Goal: Communication & Community: Answer question/provide support

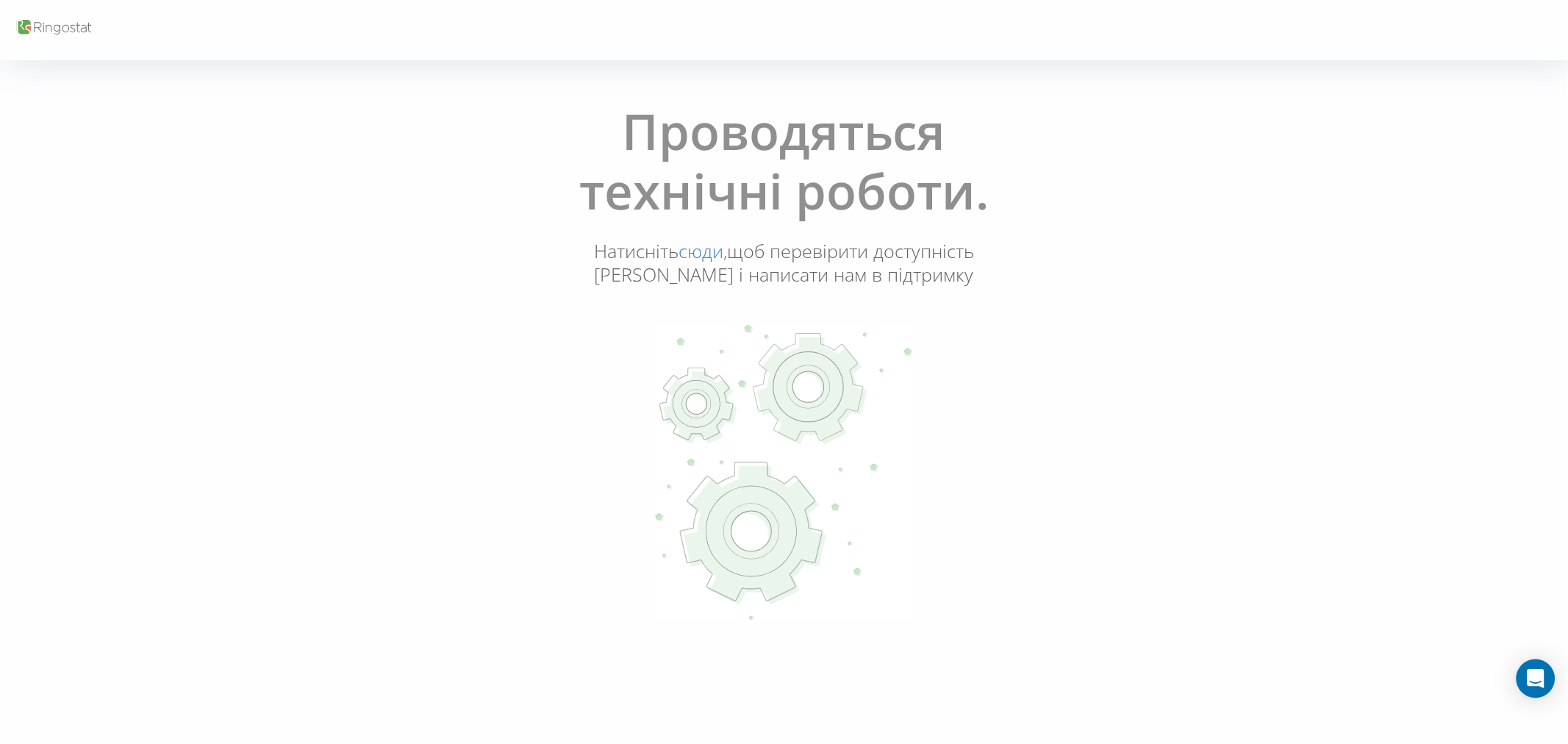
click at [1522, 675] on div "Open Intercom Messenger" at bounding box center [1535, 679] width 39 height 39
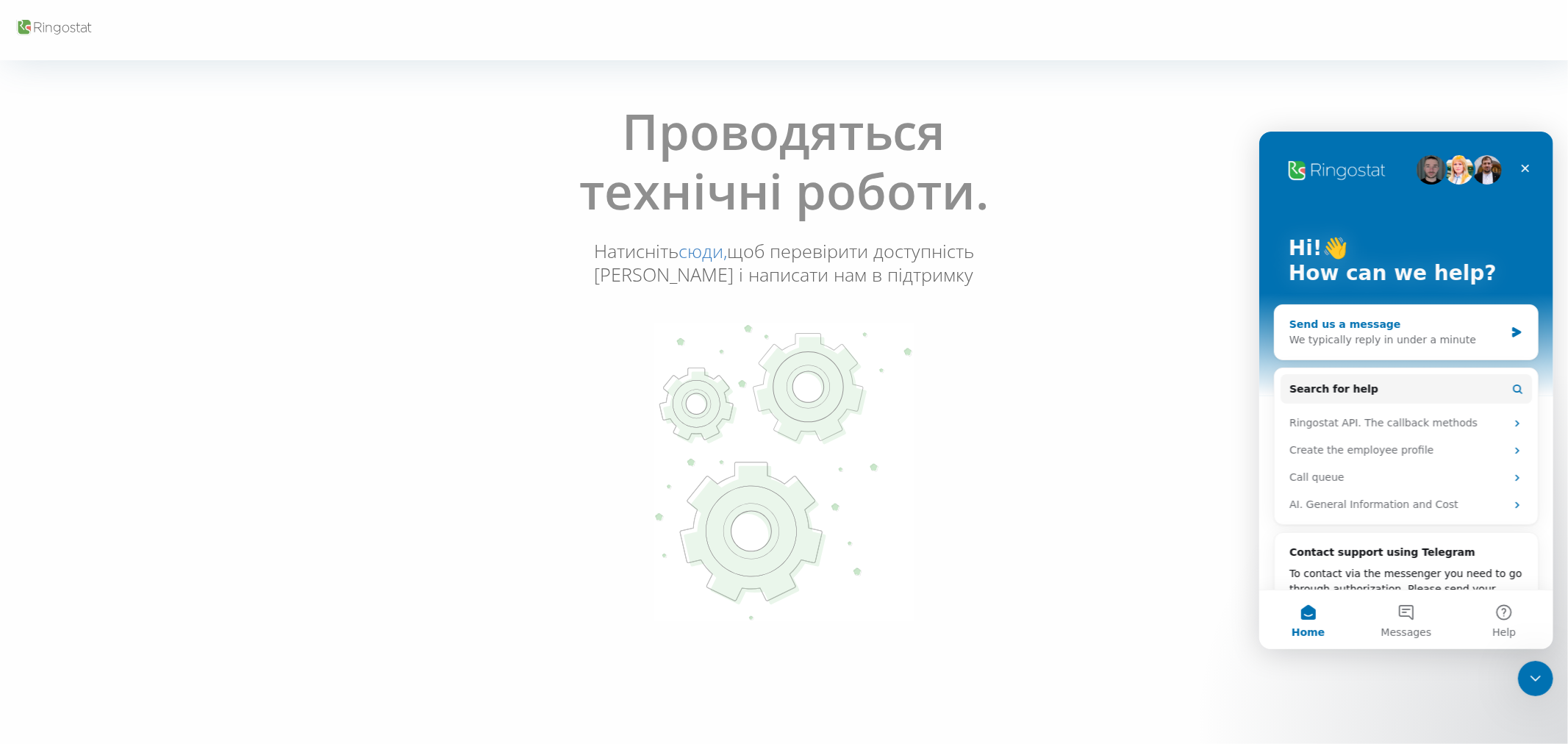
click at [1426, 334] on div "We typically reply in under a minute" at bounding box center [1396, 340] width 216 height 15
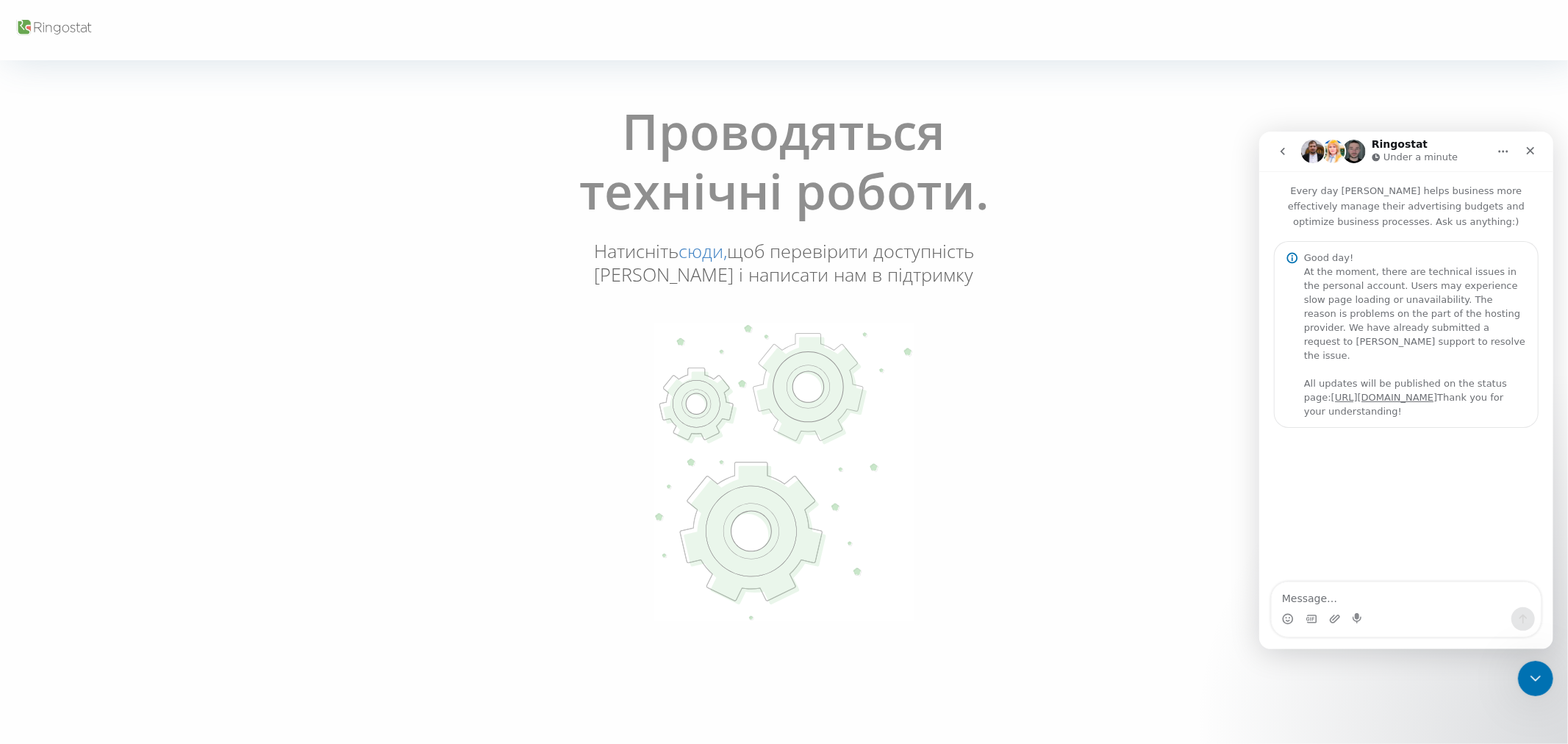
click at [1293, 153] on button "go back" at bounding box center [1281, 150] width 28 height 28
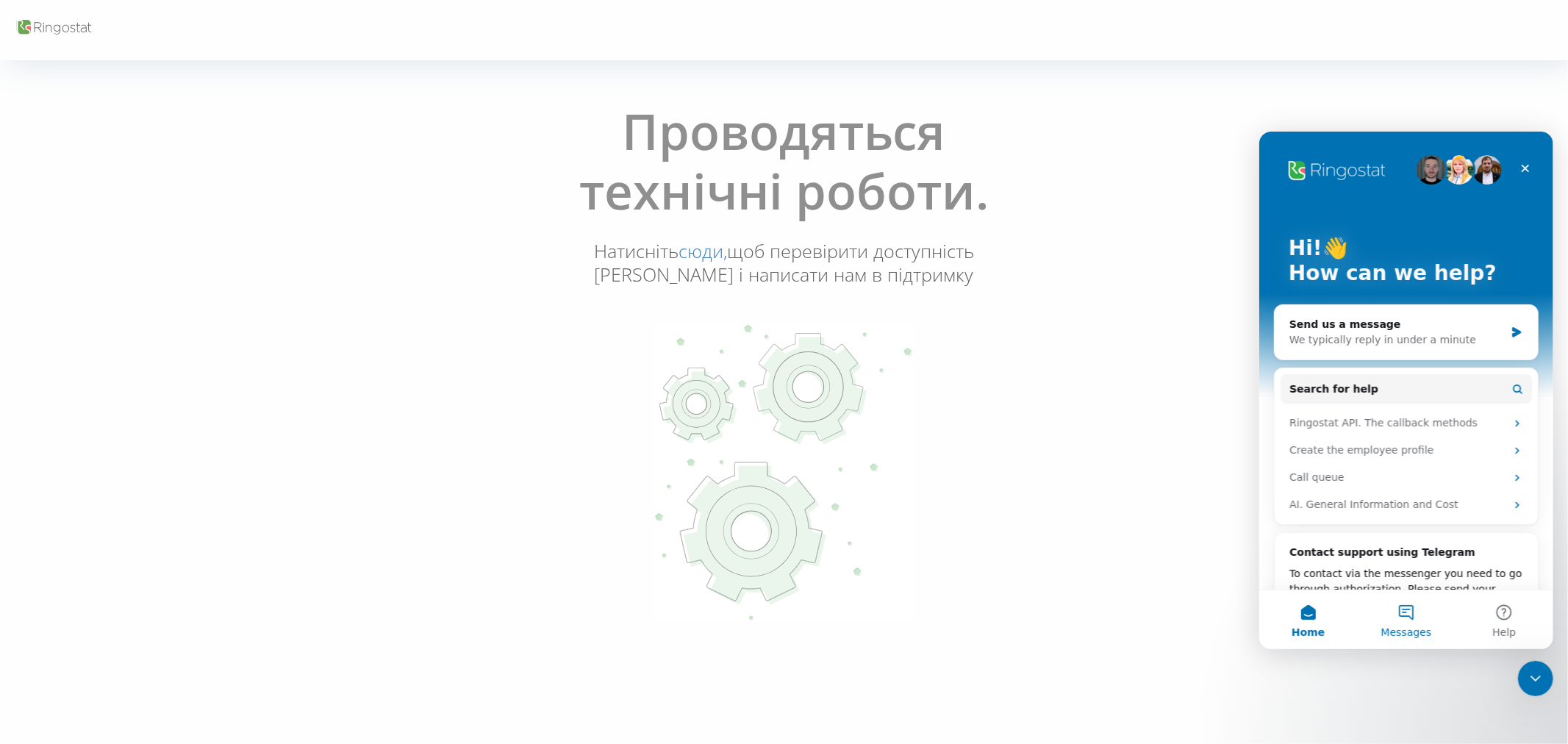
click at [1407, 613] on button "Messages" at bounding box center [1405, 619] width 98 height 59
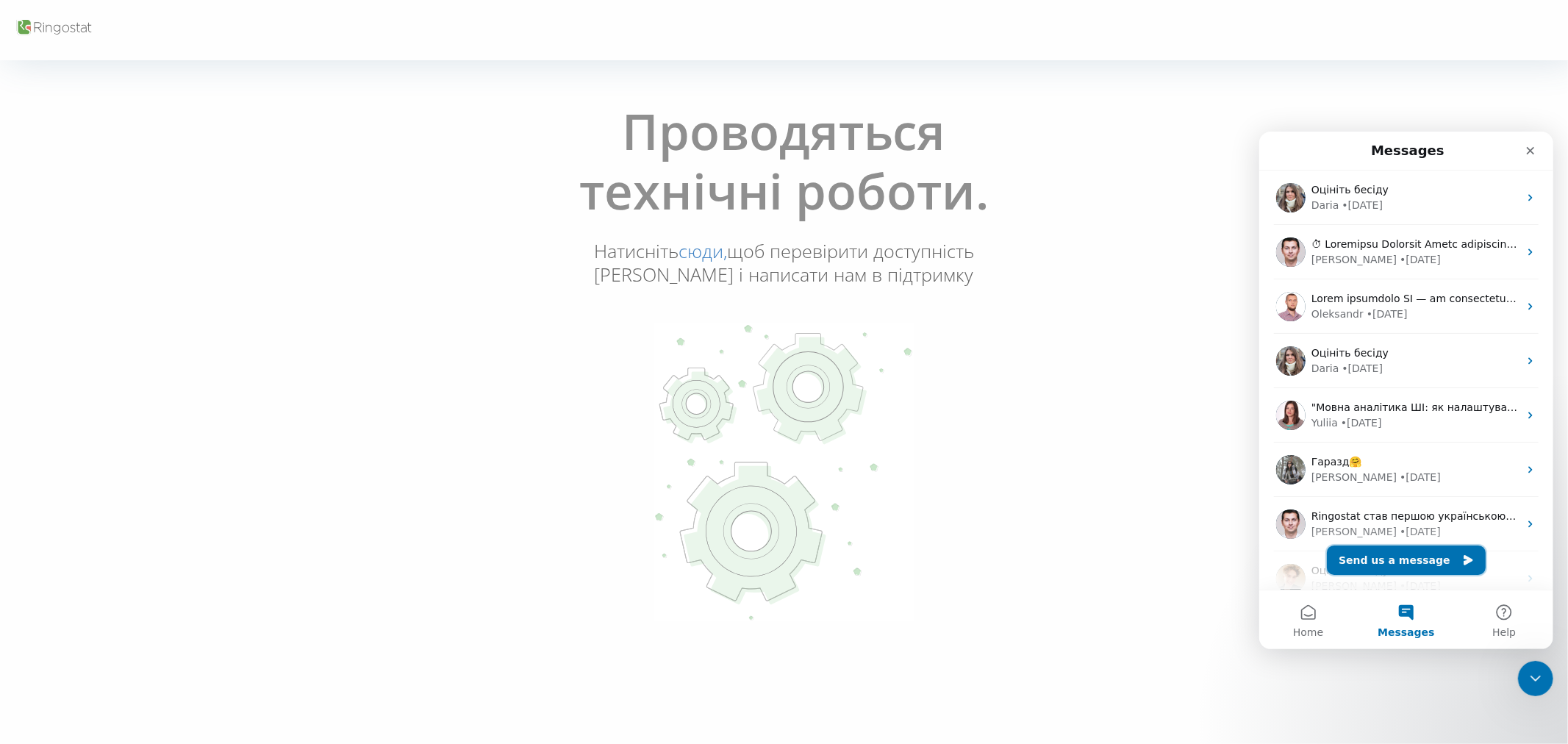
click at [1389, 561] on button "Send us a message" at bounding box center [1405, 559] width 159 height 29
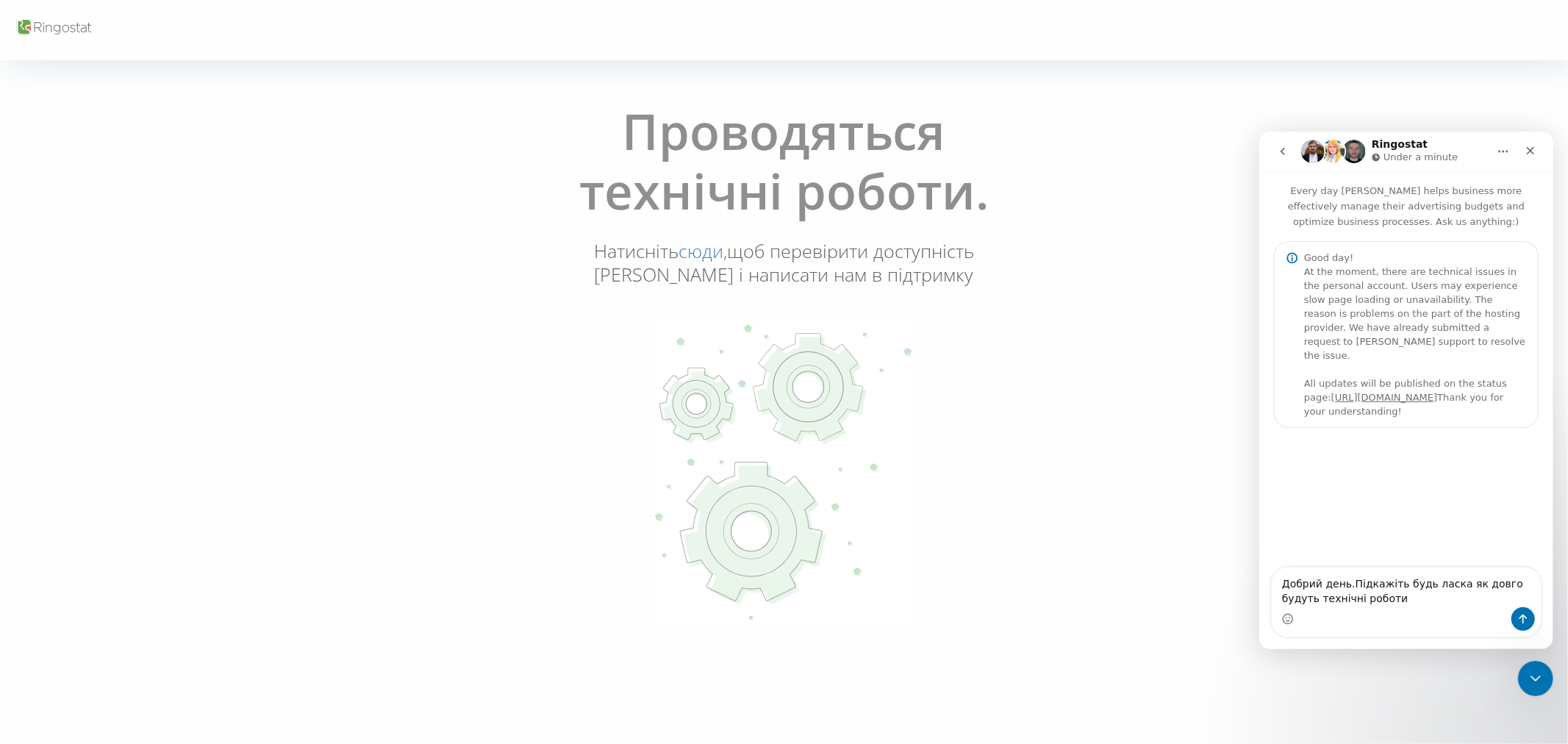
type textarea "Добрий день.Підкажіть будь ласка як довго будуть технічні роботи"
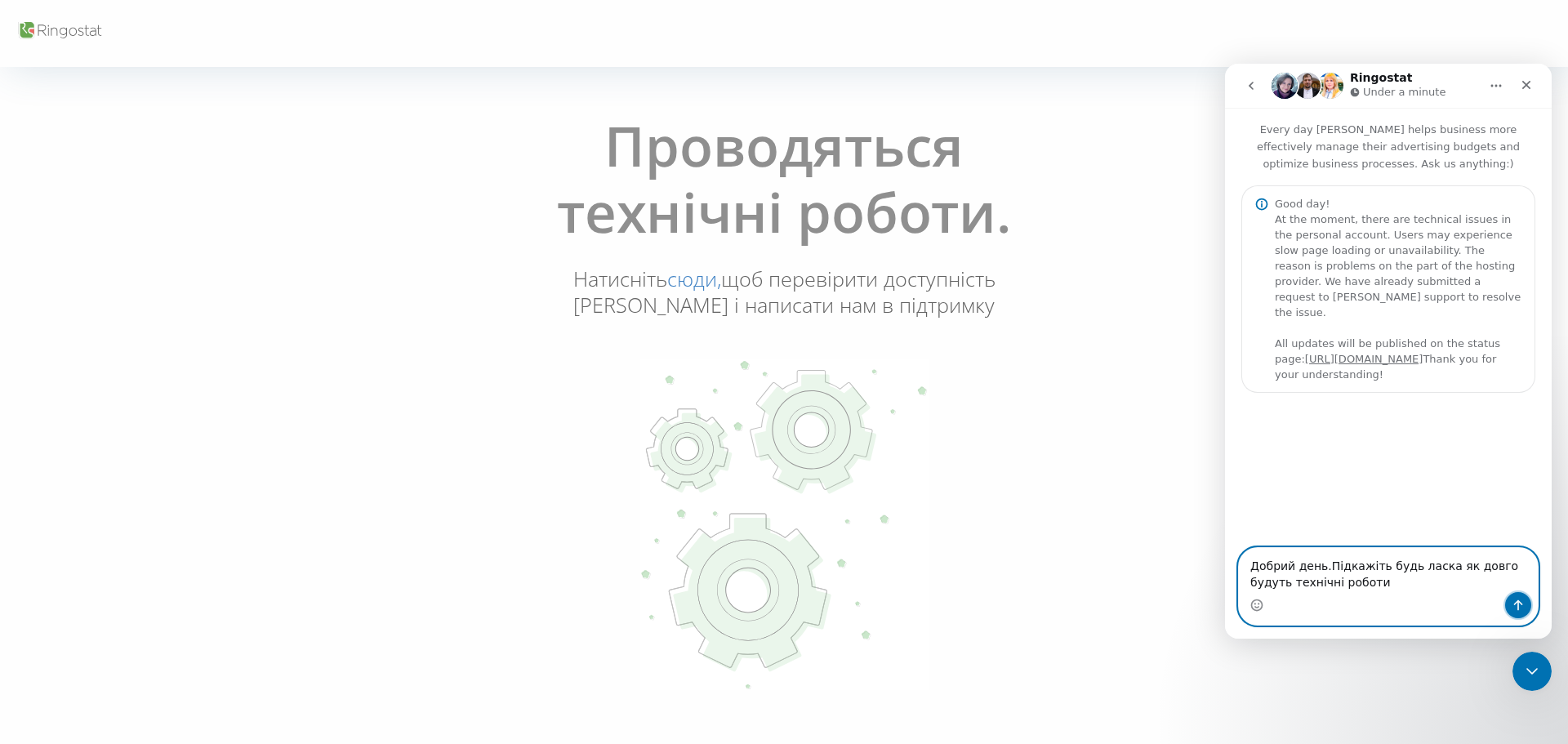
click at [1523, 605] on icon "Send a message…" at bounding box center [1517, 605] width 13 height 13
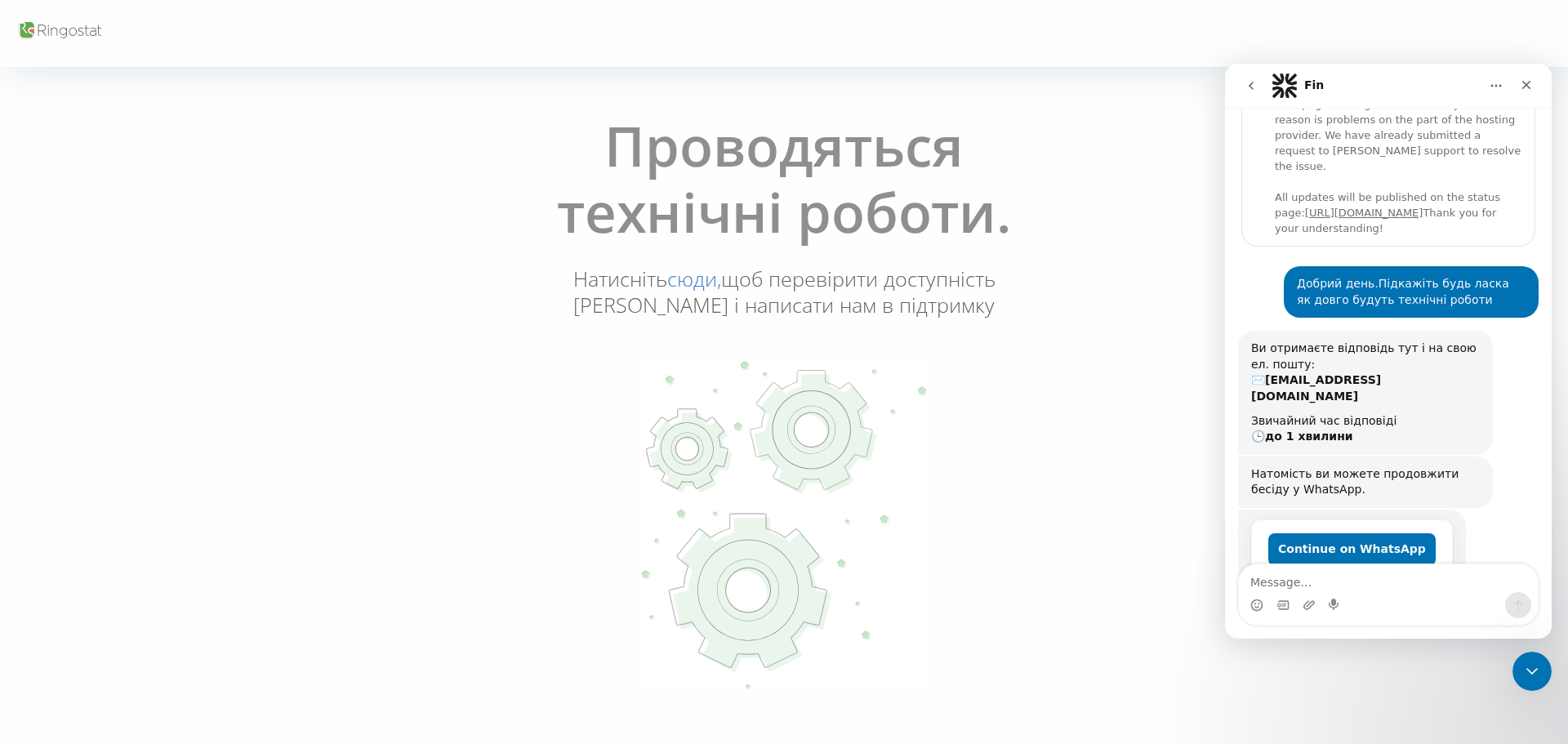
scroll to position [172, 0]
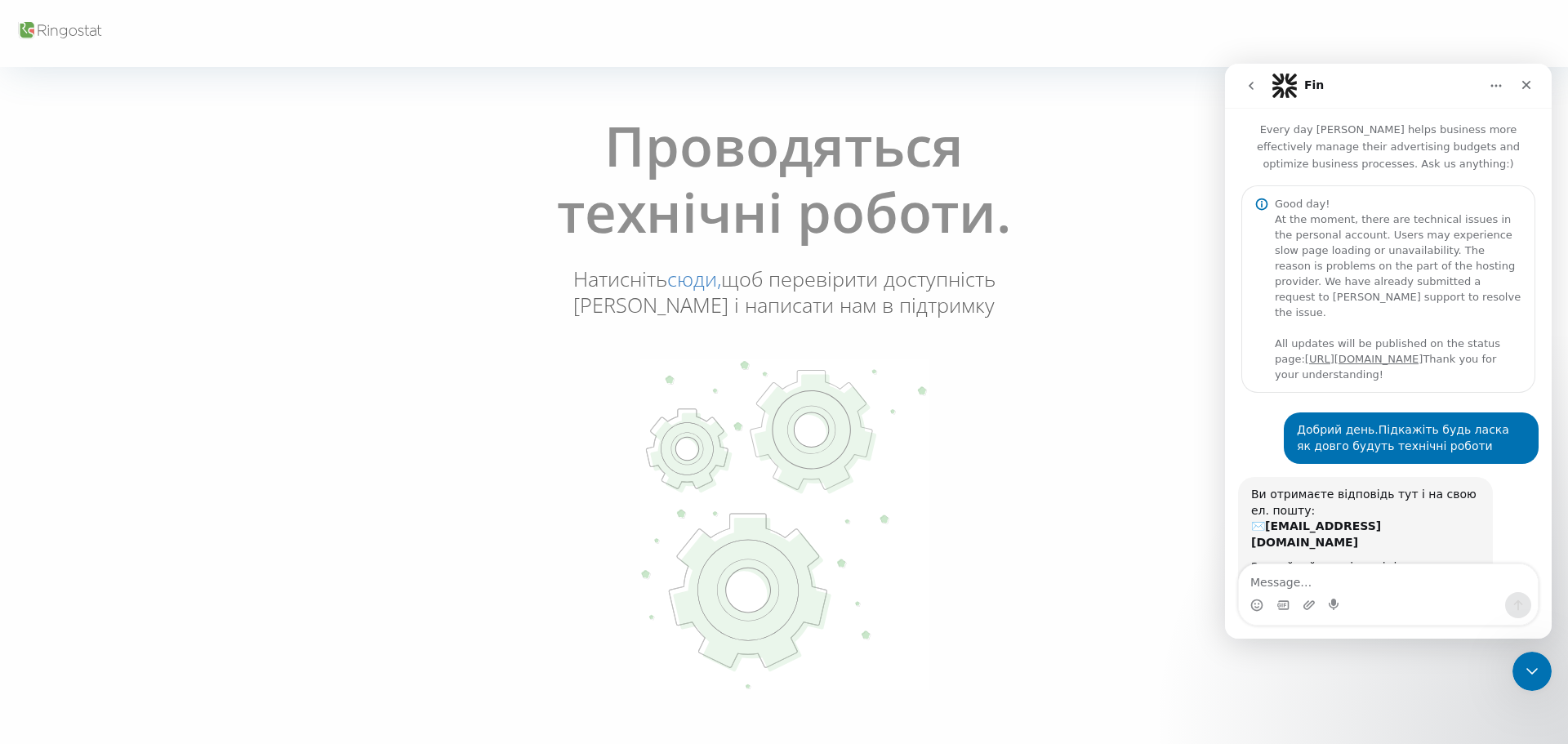
scroll to position [172, 0]
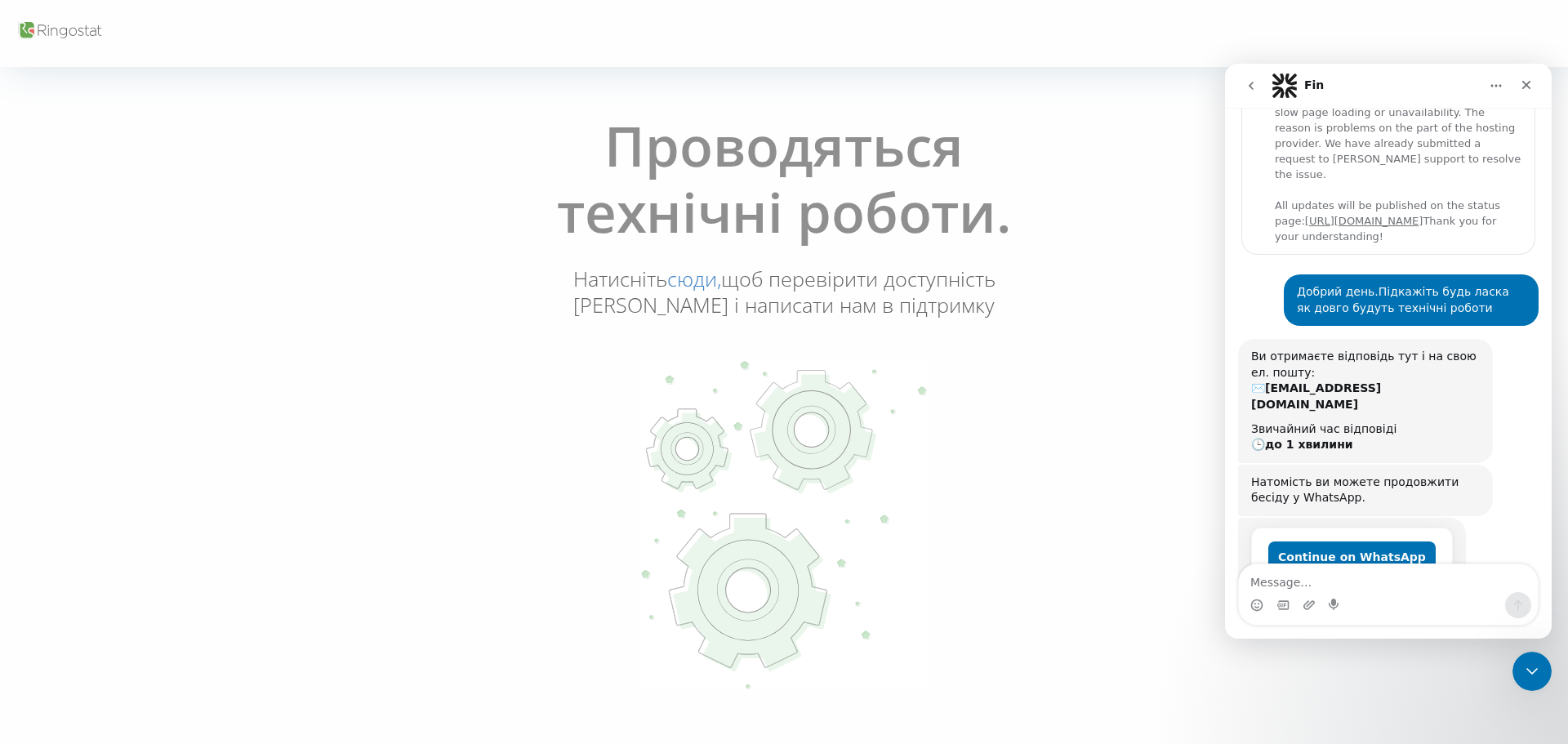
scroll to position [172, 0]
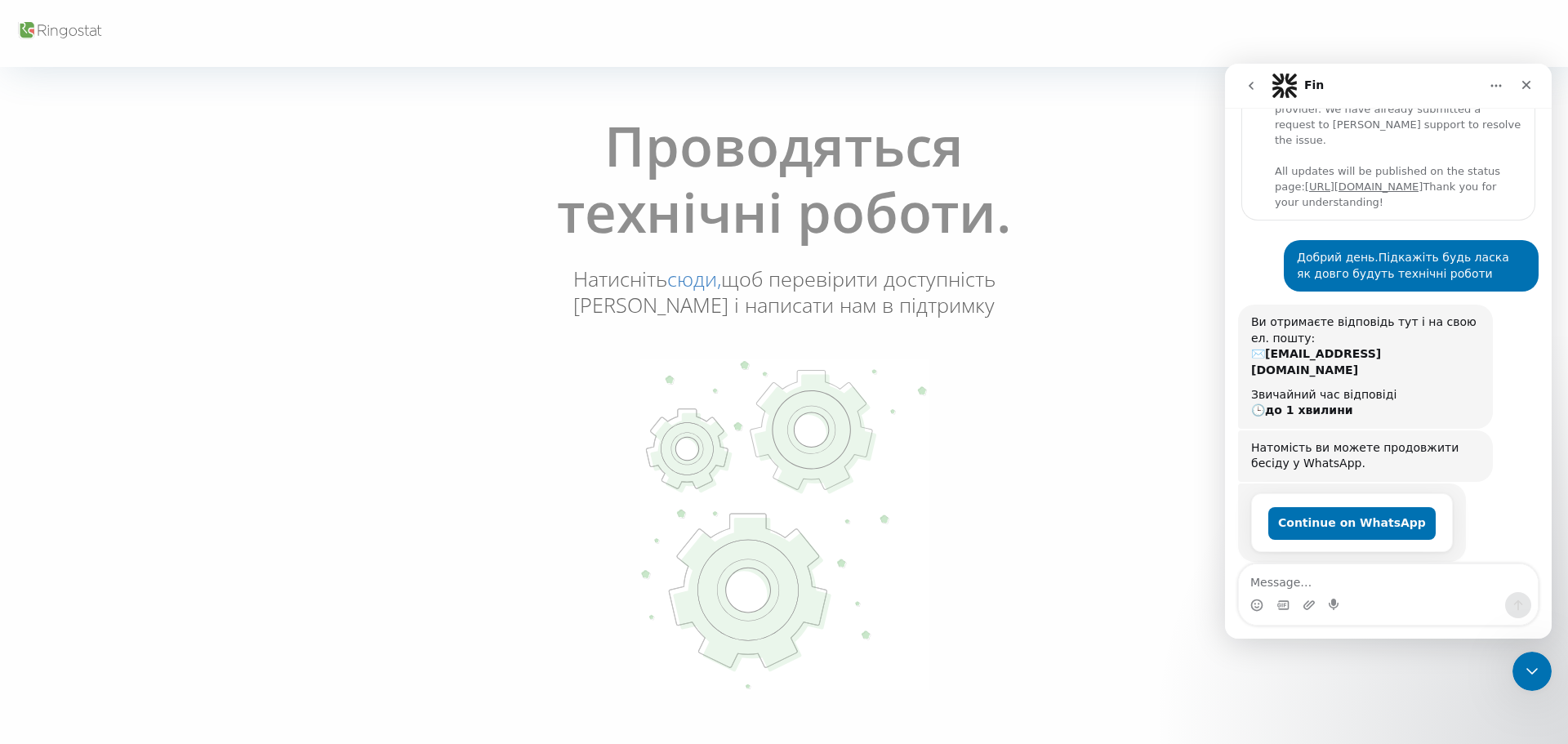
click at [1248, 88] on icon "go back" at bounding box center [1251, 86] width 13 height 13
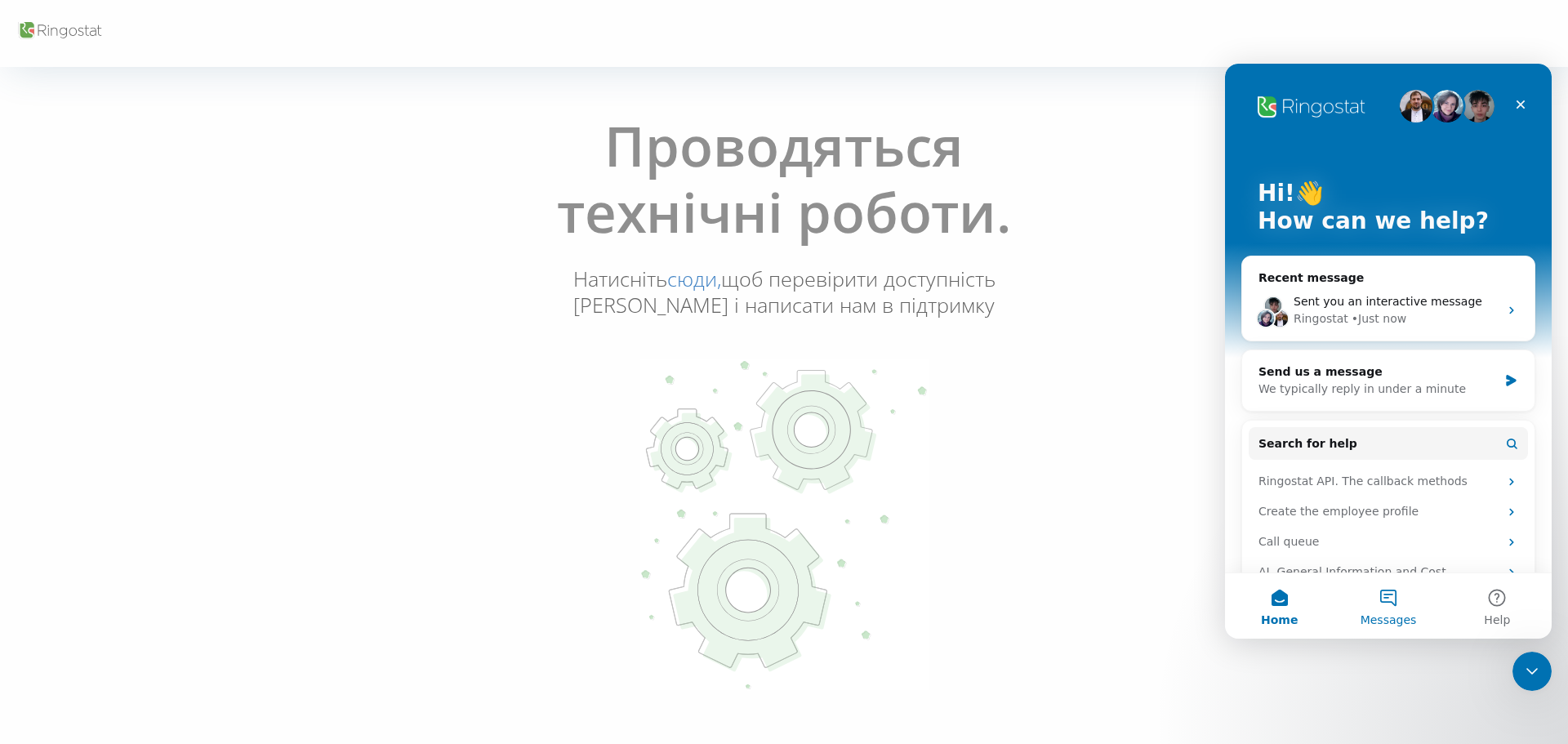
click at [1406, 615] on span "Messages" at bounding box center [1388, 620] width 56 height 11
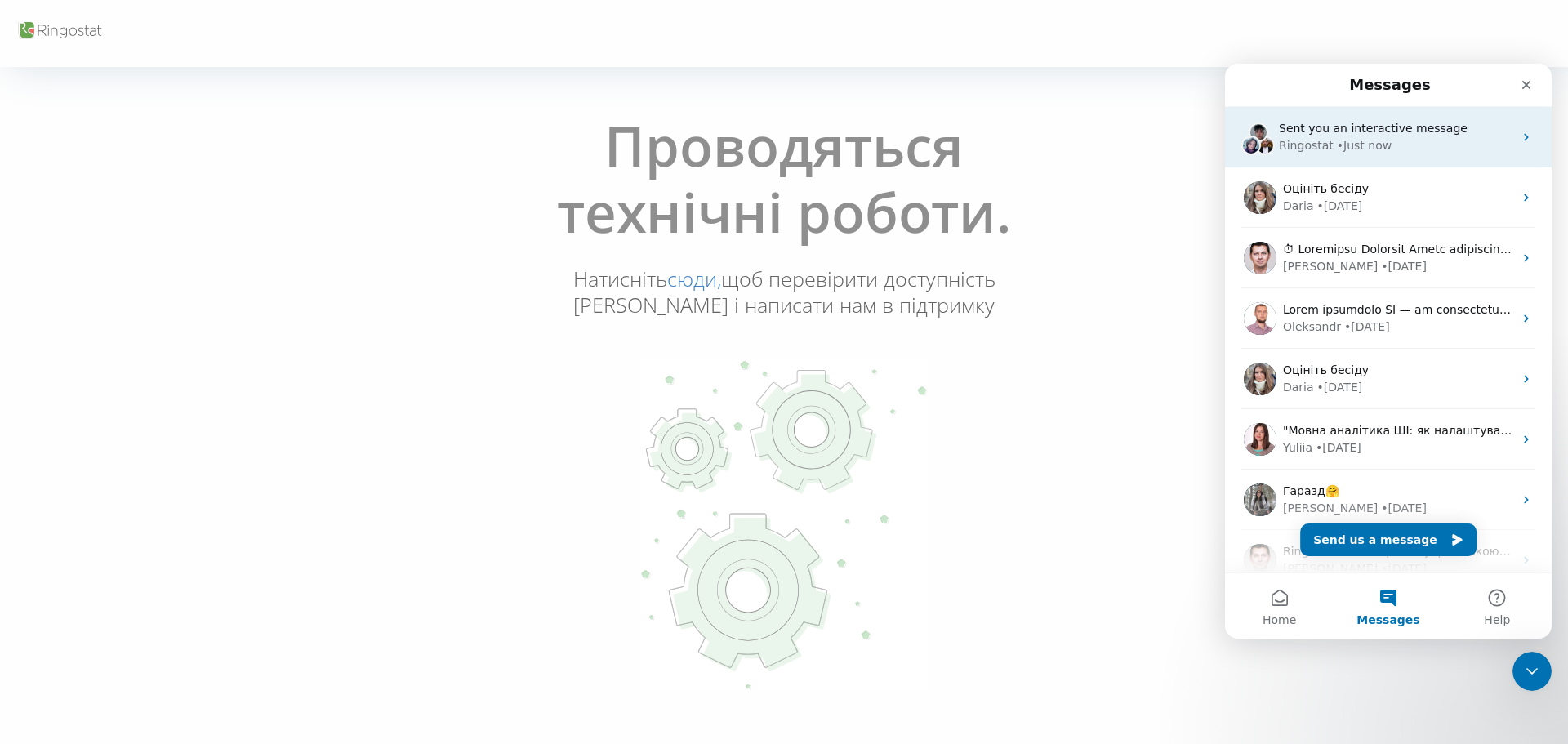
click at [1362, 138] on div "• Just now" at bounding box center [1364, 146] width 54 height 17
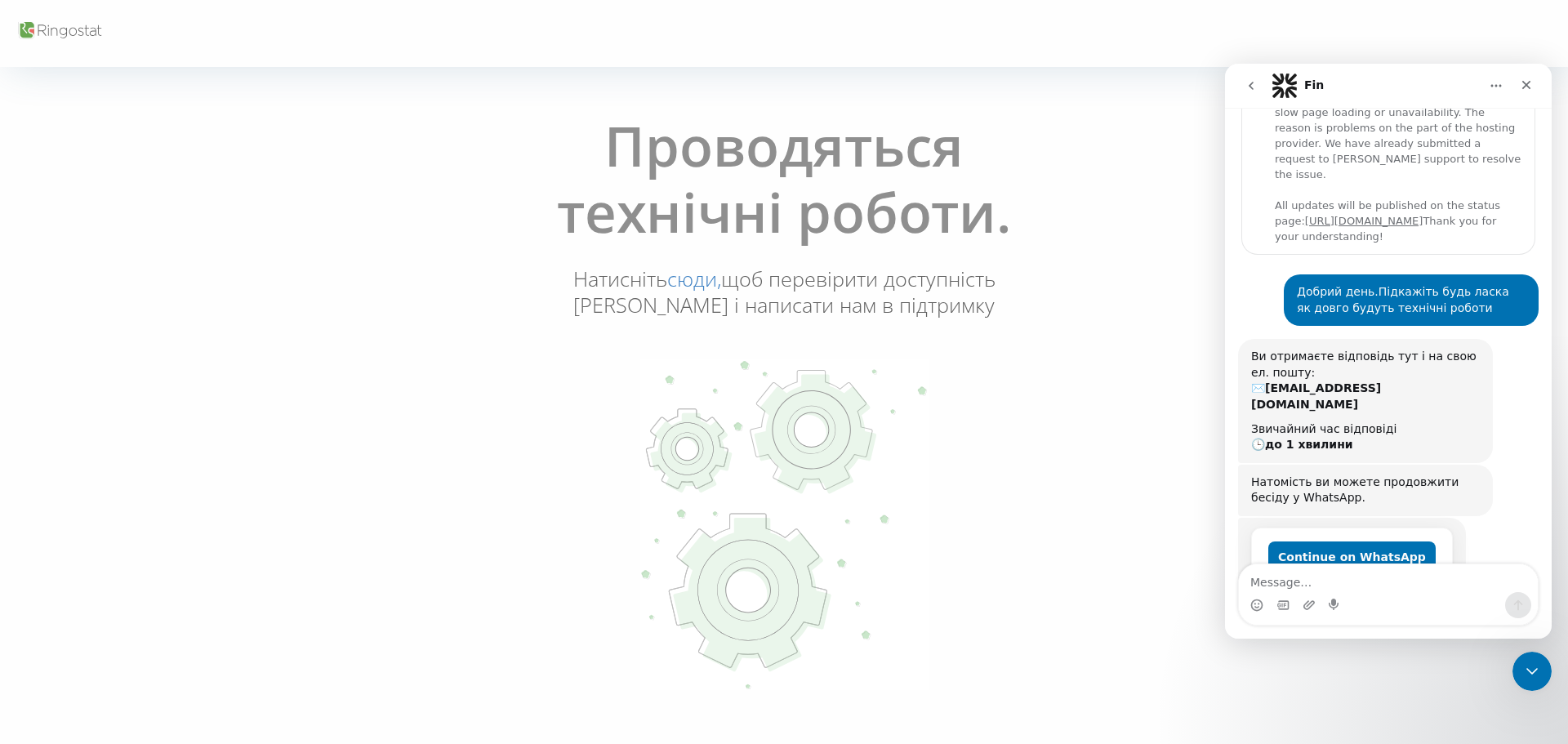
scroll to position [172, 0]
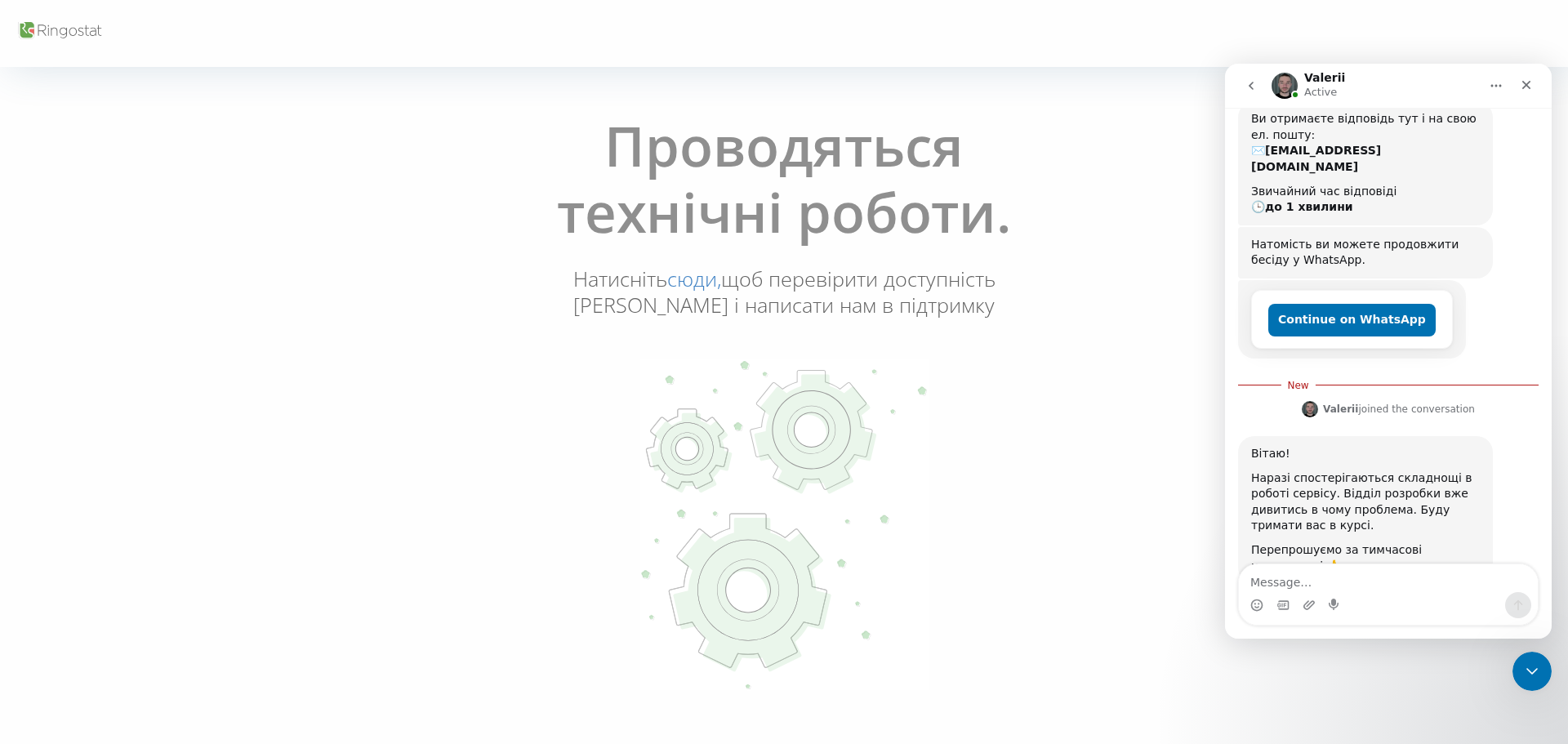
scroll to position [382, 0]
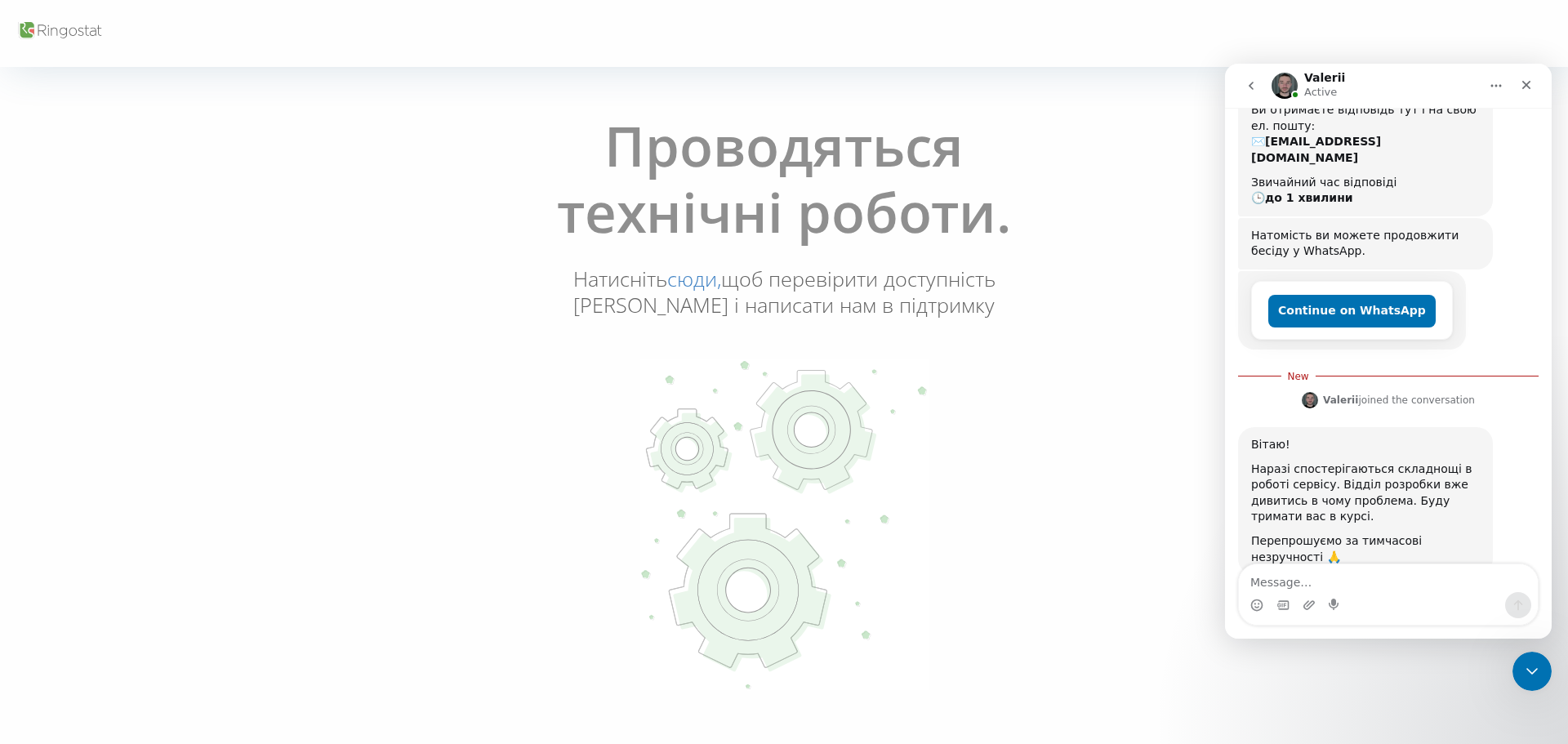
drag, startPoint x: 369, startPoint y: 400, endPoint x: 268, endPoint y: 210, distance: 215.2
click at [369, 400] on div "Проводяться технічні роботи. Натисніть сюди, щоб перевірити доступність Ringost…" at bounding box center [783, 403] width 1558 height 605
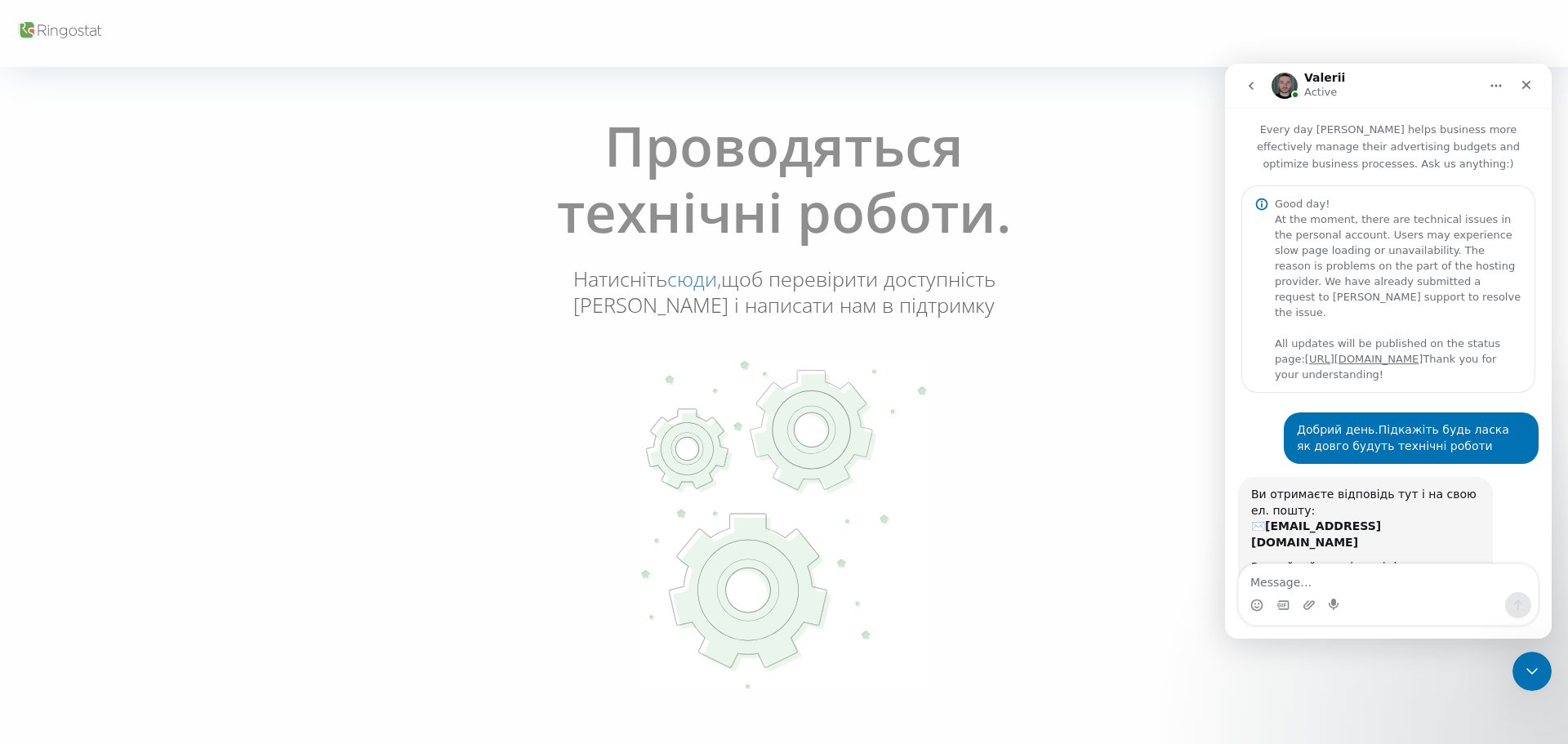
scroll to position [356, 0]
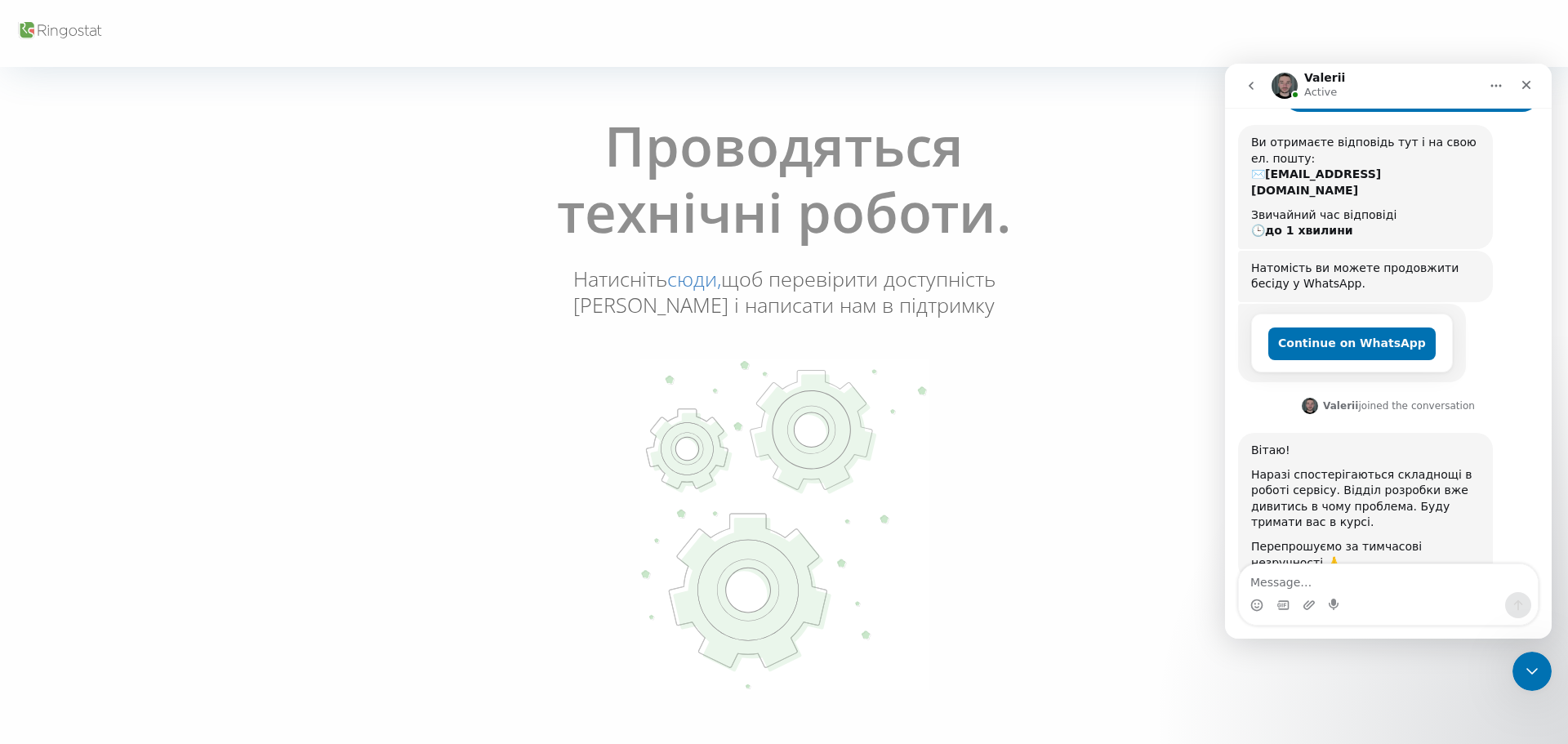
scroll to position [356, 0]
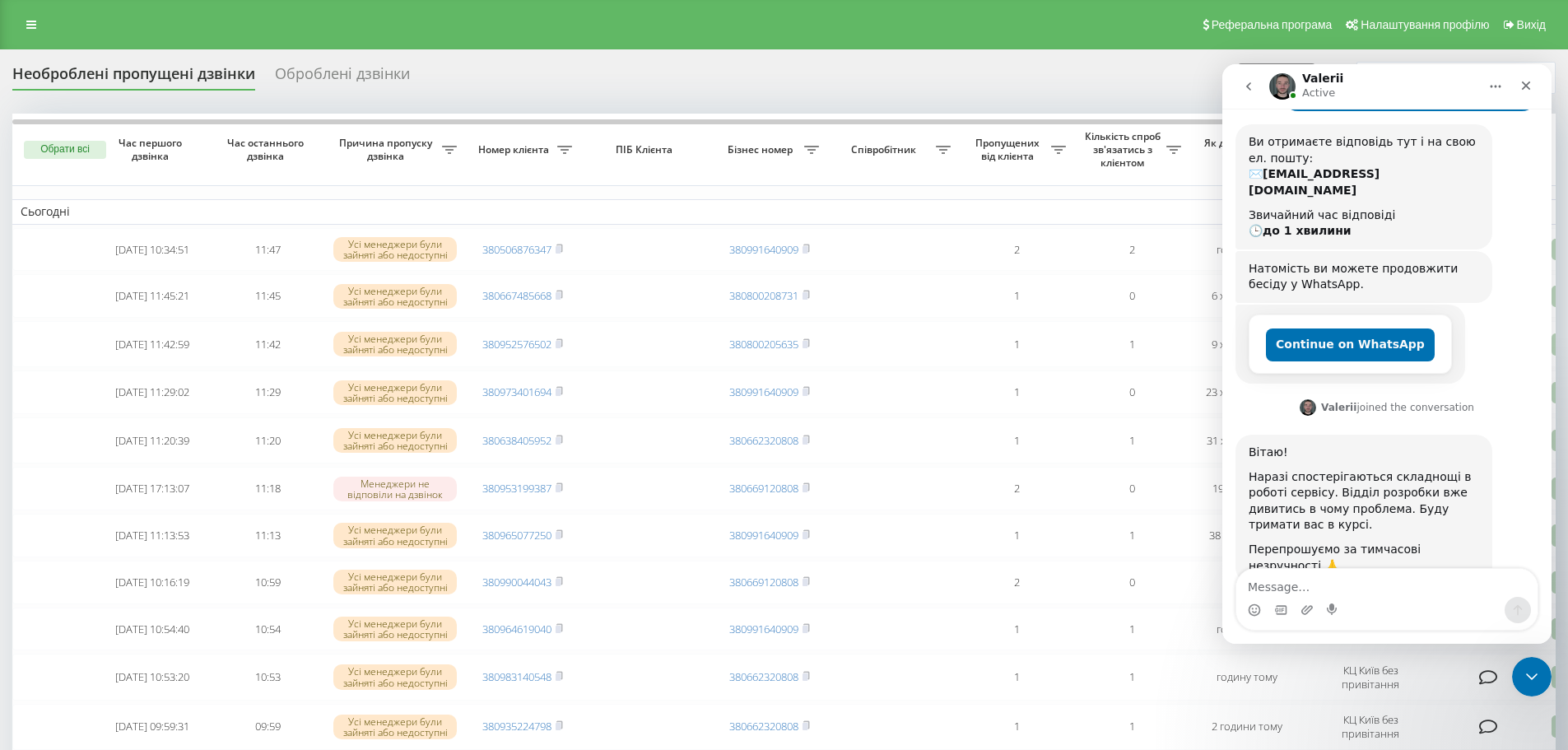
scroll to position [358, 0]
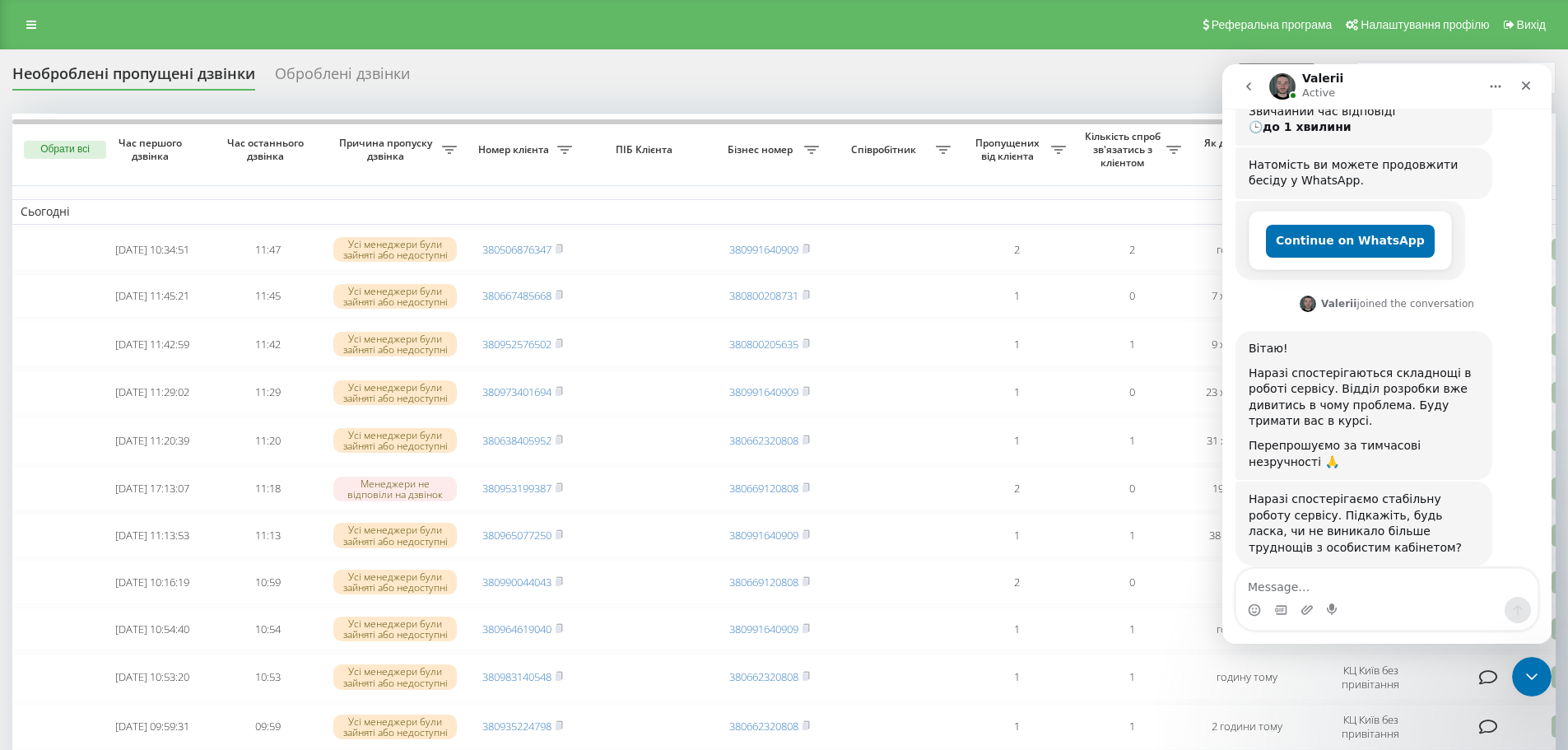
scroll to position [237, 0]
click at [1374, 575] on textarea "Message…" at bounding box center [1386, 583] width 301 height 28
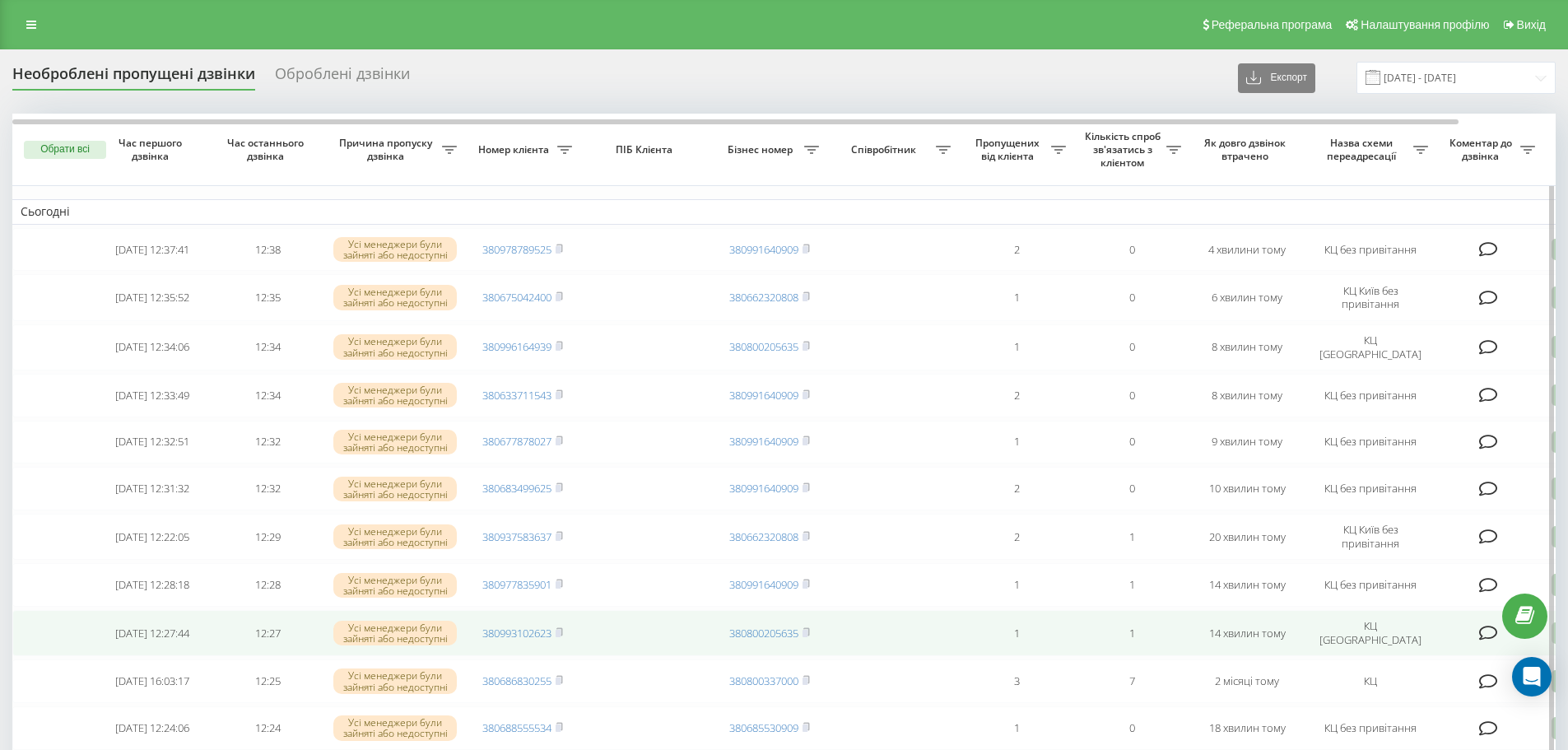
drag, startPoint x: 1527, startPoint y: 682, endPoint x: 1525, endPoint y: 651, distance: 31.1
click at [1527, 682] on icon "Open Intercom Messenger" at bounding box center [1531, 676] width 17 height 20
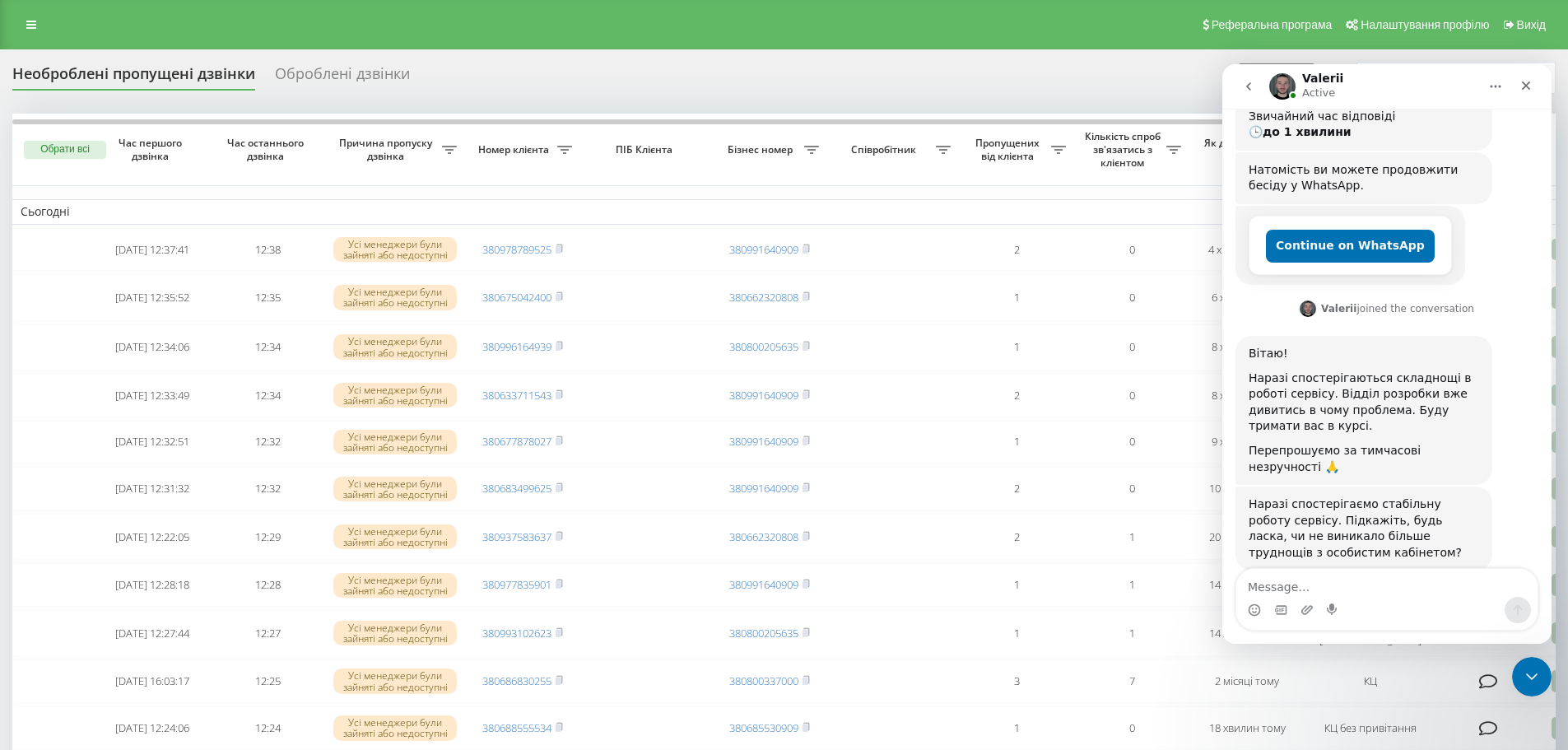
scroll to position [237, 0]
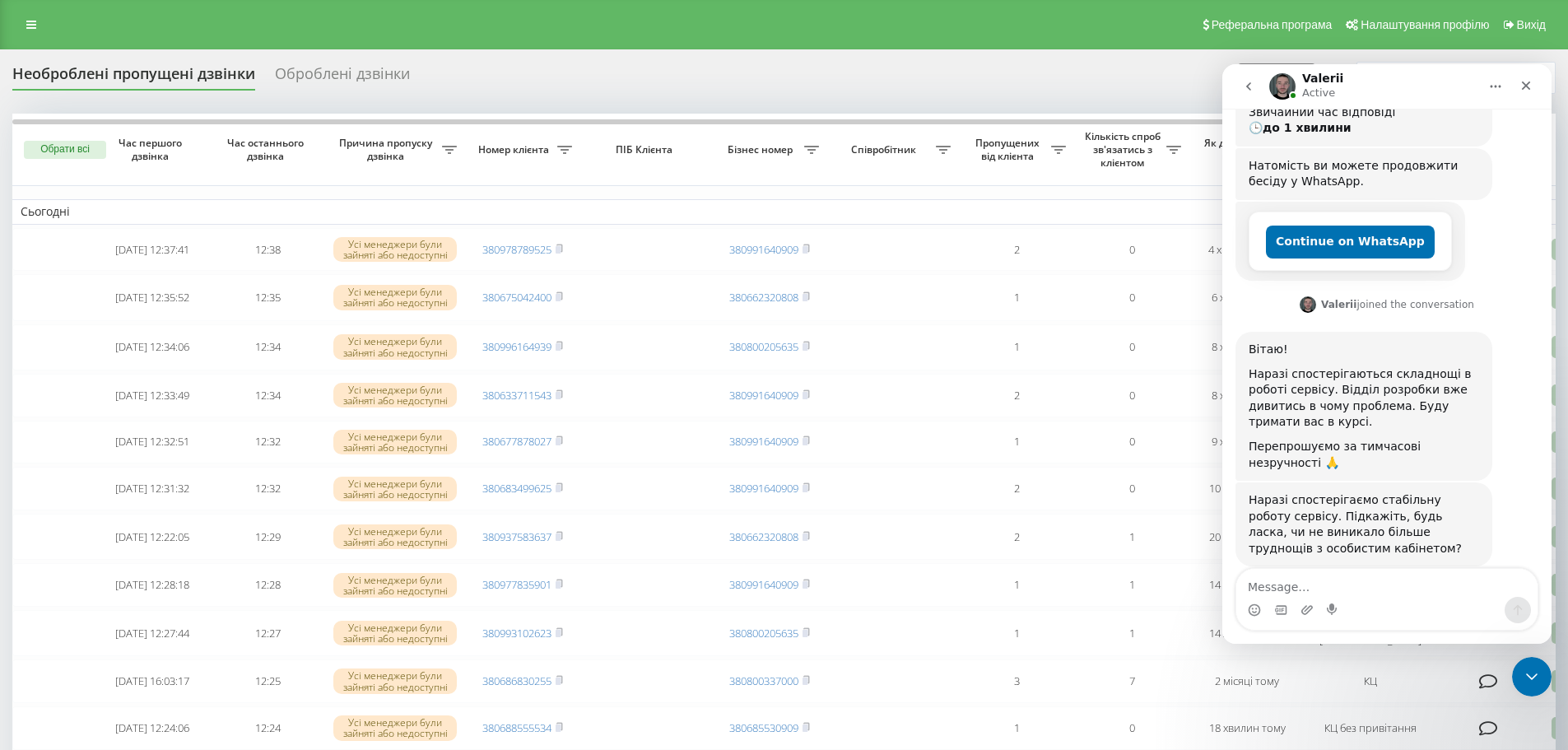
click at [1289, 580] on textarea "Message…" at bounding box center [1386, 583] width 301 height 28
click at [1260, 584] on textarea "ДЯкую.Проблем більше не зафіксовано" at bounding box center [1386, 583] width 301 height 28
type textarea "Дякую.Проблем більше не зафіксовано"
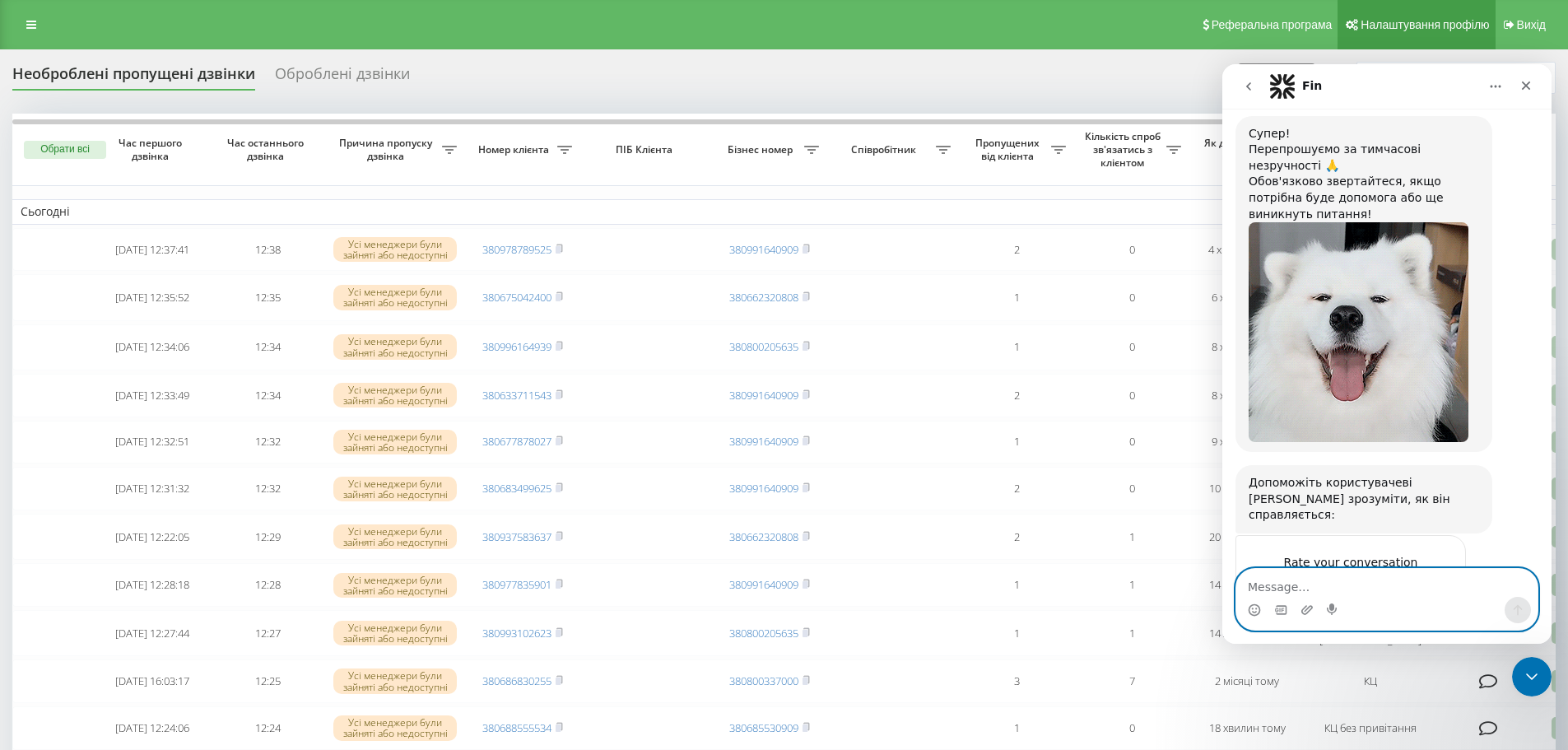
scroll to position [767, 0]
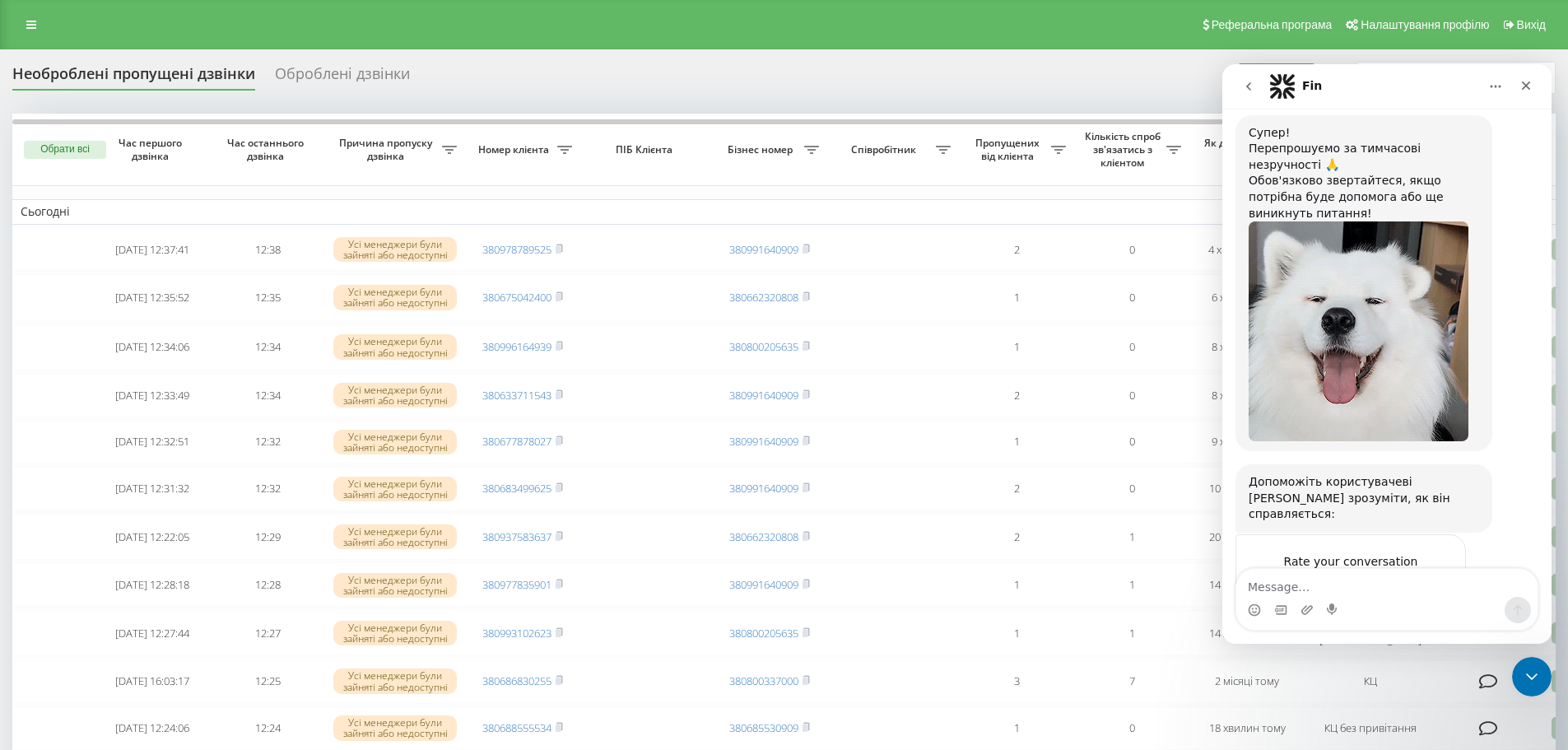
click at [1422, 579] on span "Amazing" at bounding box center [1427, 593] width 29 height 29
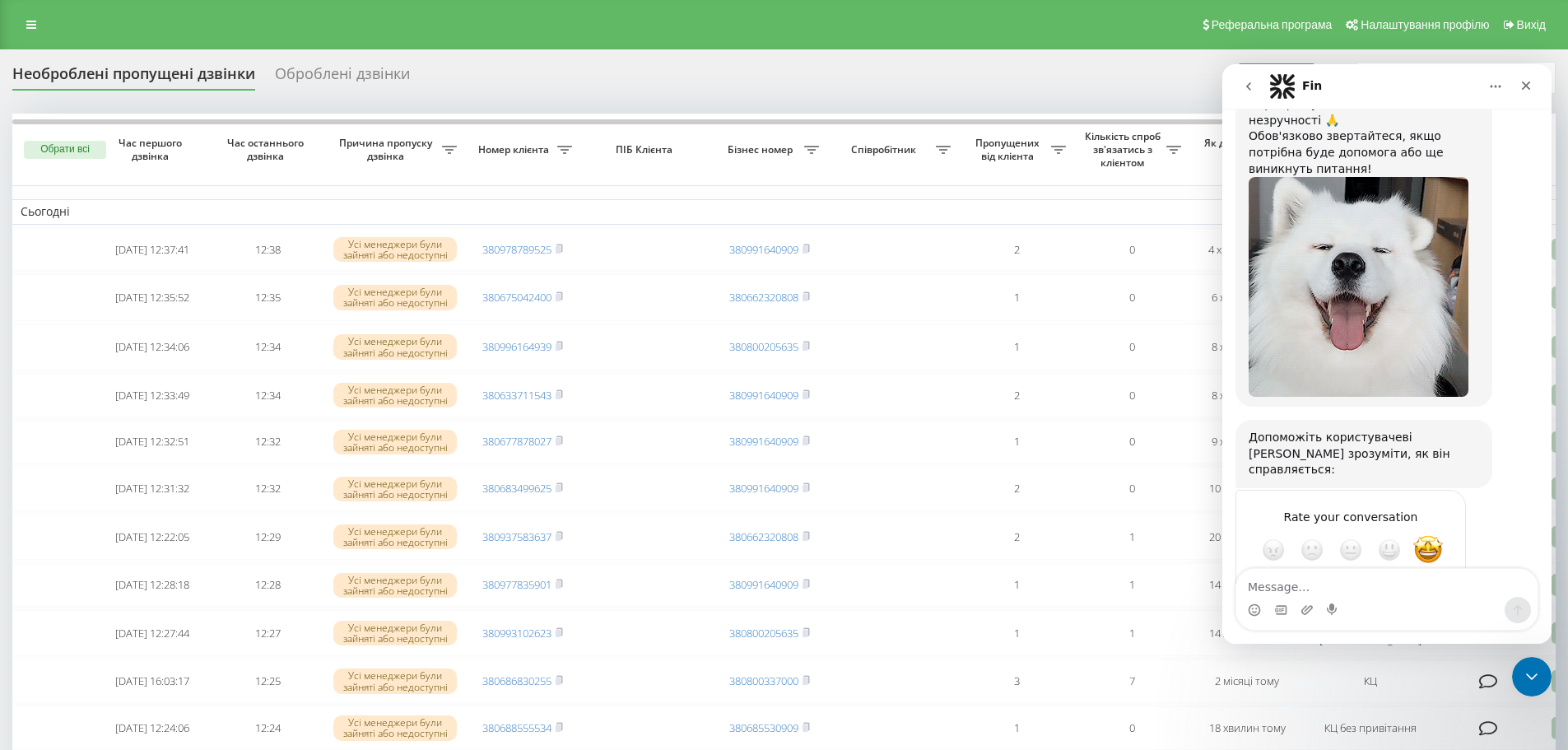
click at [1439, 592] on div "Submit" at bounding box center [1435, 608] width 33 height 33
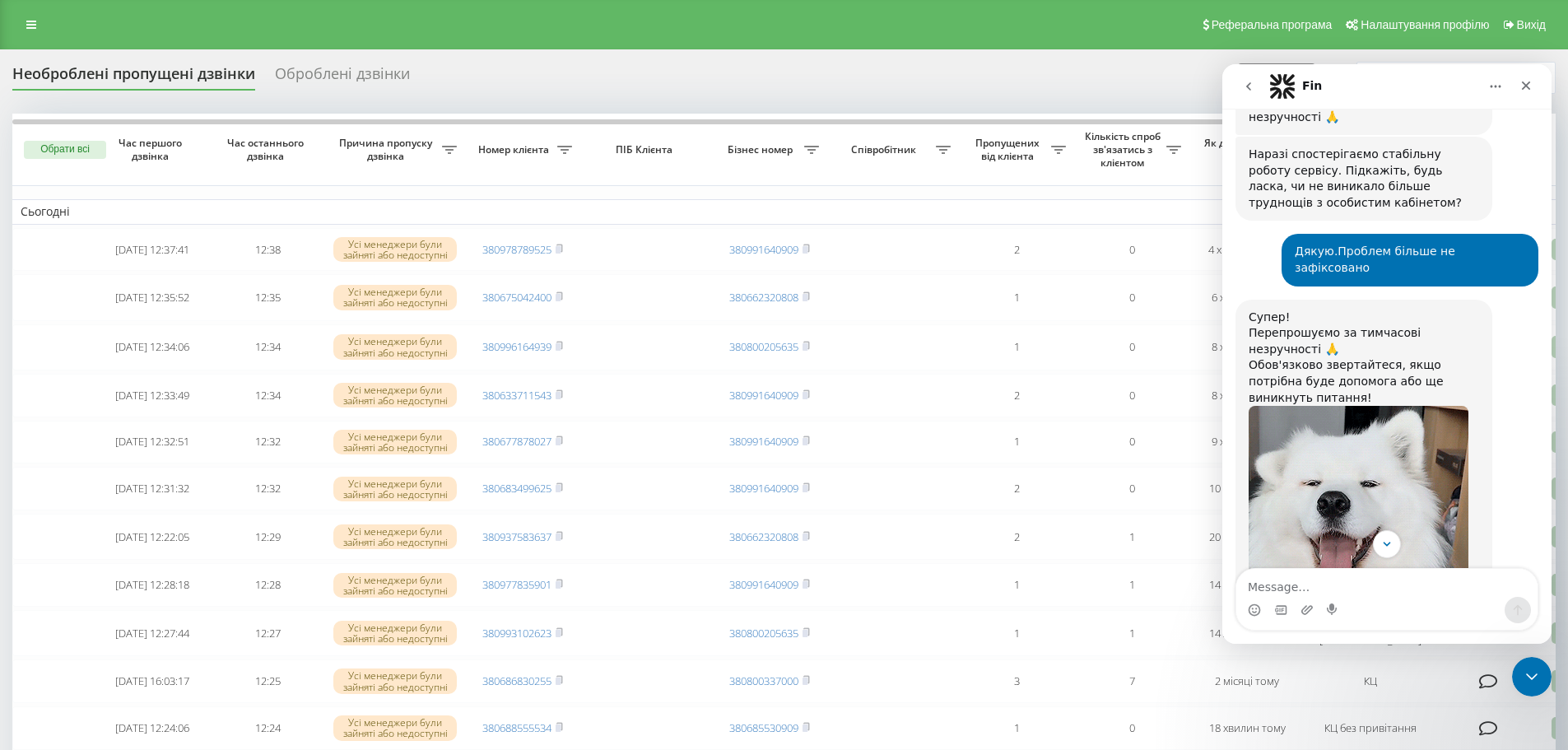
scroll to position [747, 0]
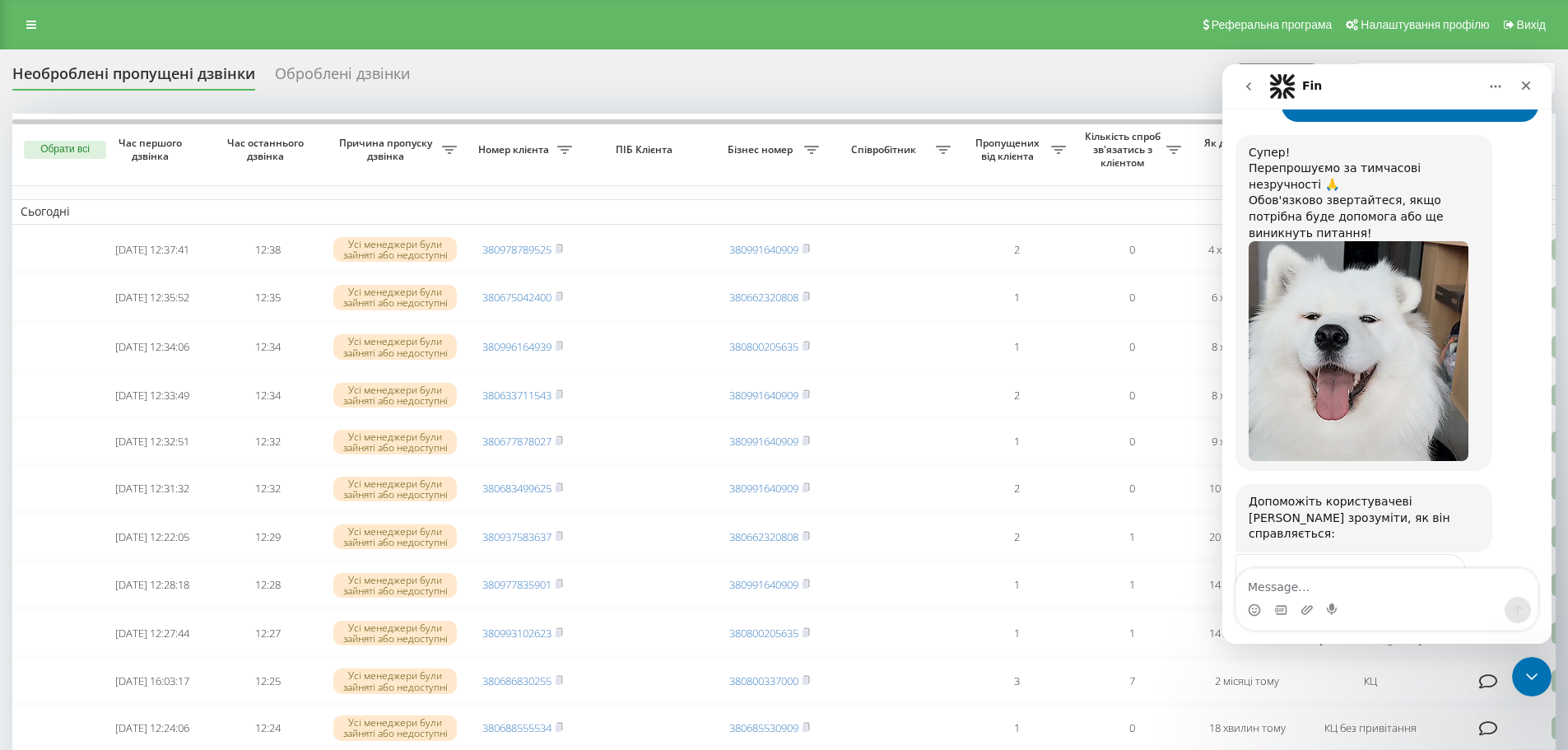
click at [1484, 83] on button "Home" at bounding box center [1494, 86] width 31 height 31
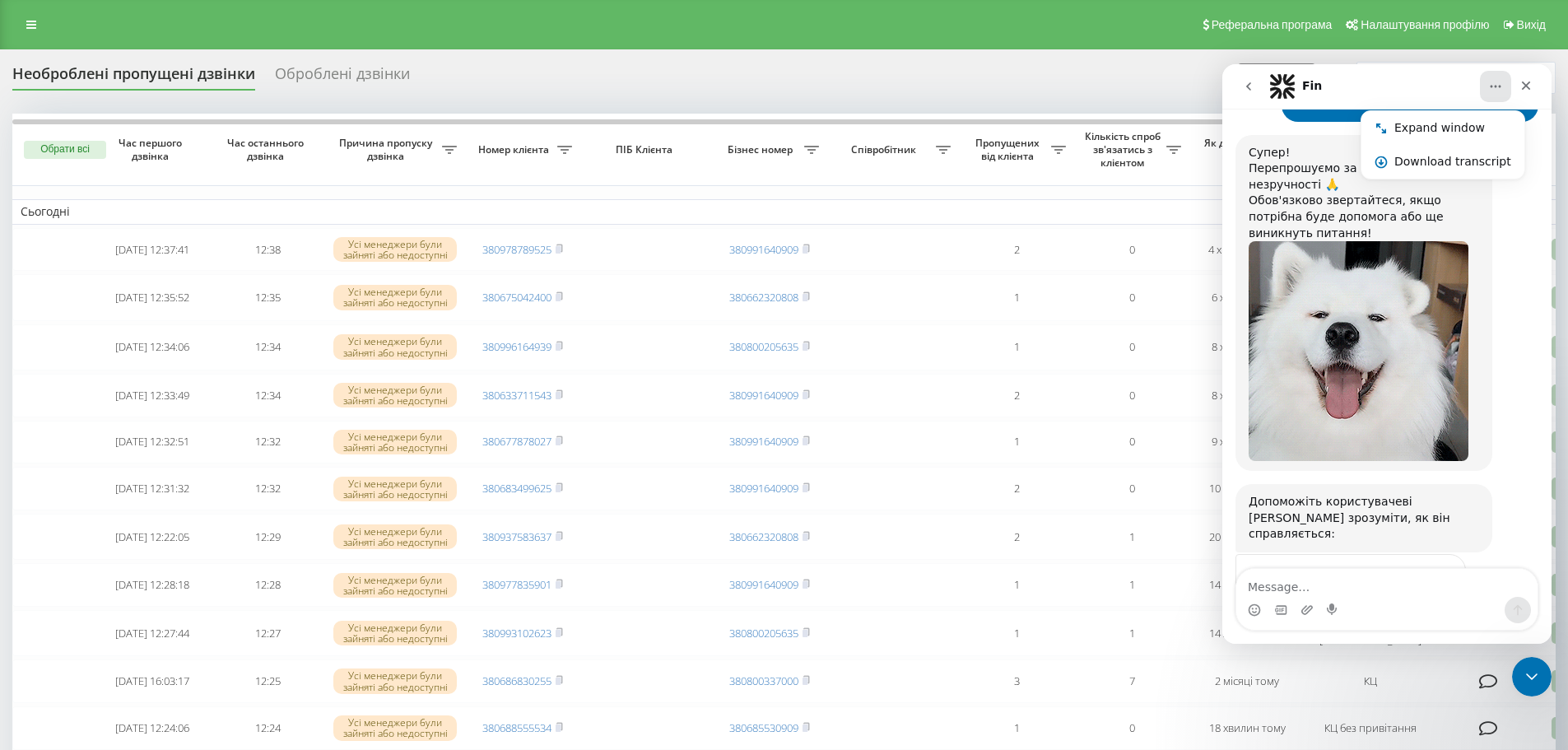
click at [1484, 83] on button "Home" at bounding box center [1494, 86] width 31 height 31
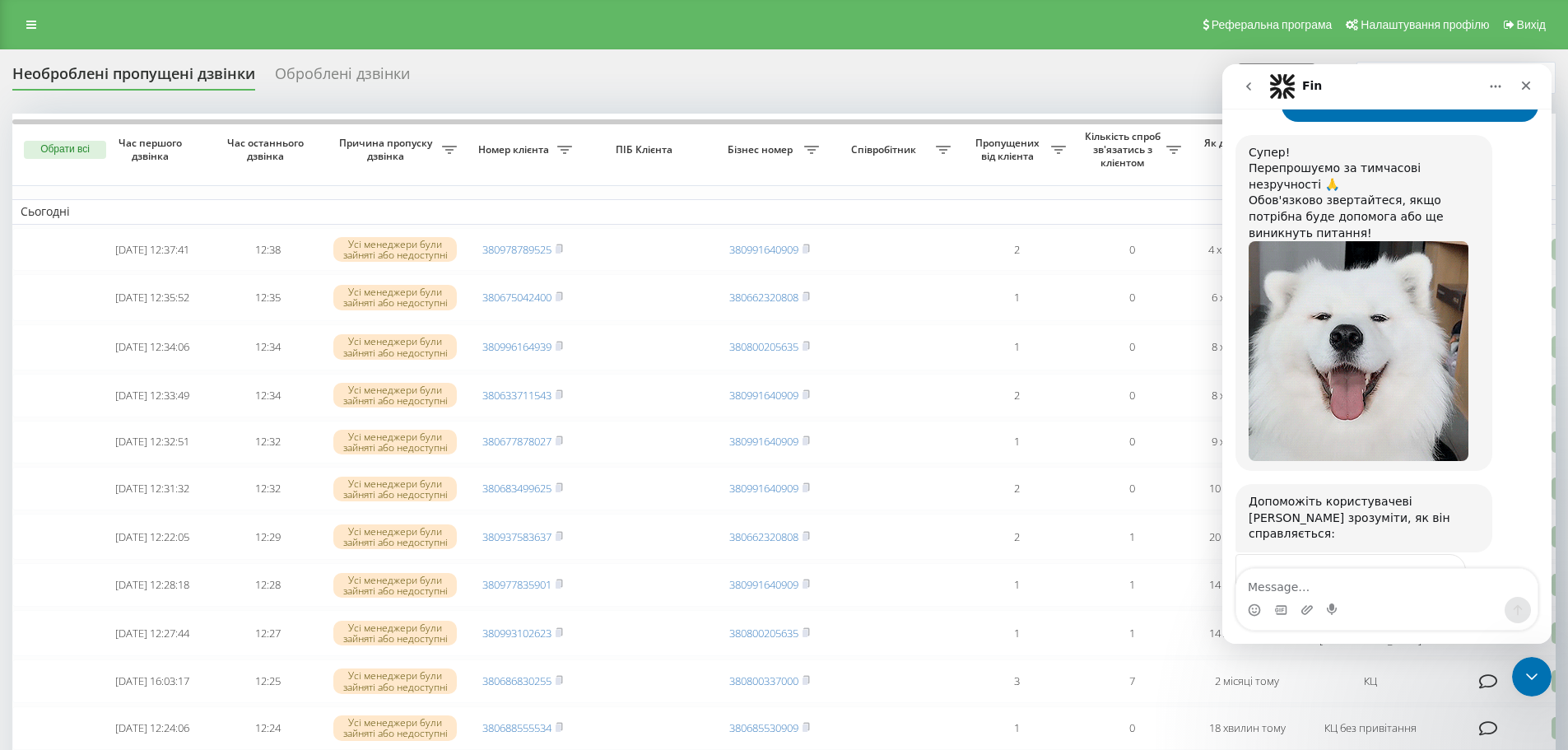
click at [1351, 86] on div "Fin" at bounding box center [1374, 87] width 209 height 26
click at [1242, 89] on icon "go back" at bounding box center [1248, 87] width 13 height 13
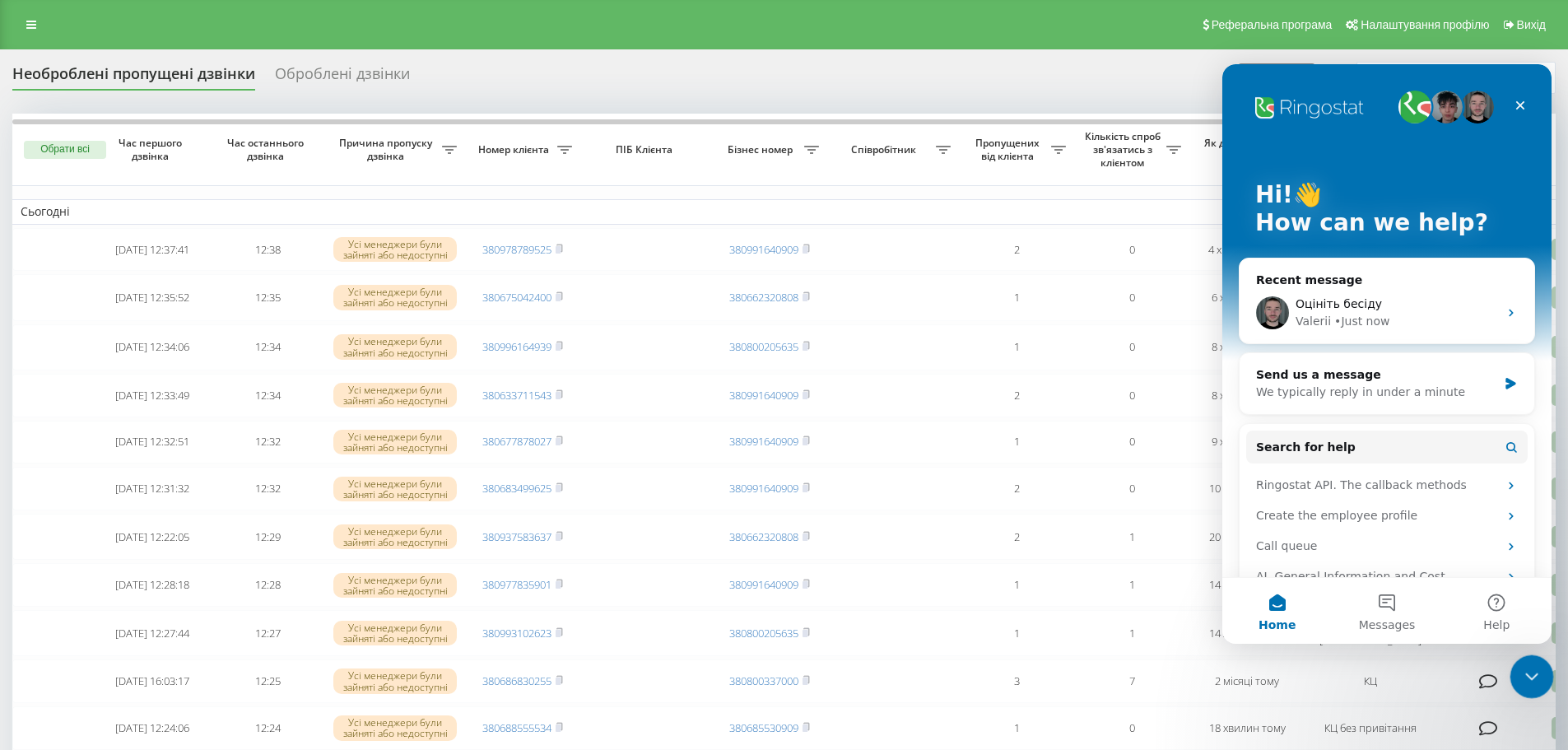
drag, startPoint x: 1529, startPoint y: 669, endPoint x: 3038, endPoint y: 1210, distance: 1603.0
click at [1529, 668] on icon "Close Intercom Messenger" at bounding box center [1528, 674] width 20 height 20
